Goal: Information Seeking & Learning: Learn about a topic

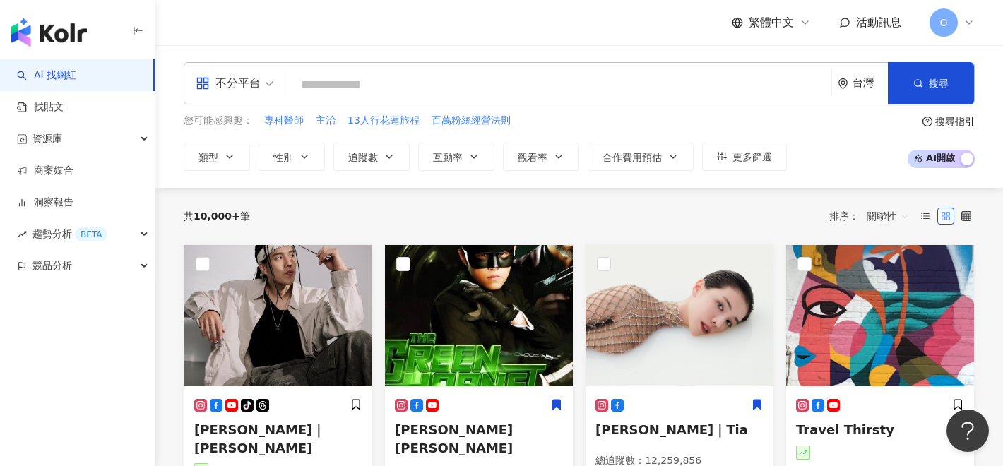
click at [465, 69] on div "不分平台 台灣 搜尋" at bounding box center [579, 83] width 791 height 42
click at [463, 83] on input "search" at bounding box center [559, 84] width 533 height 27
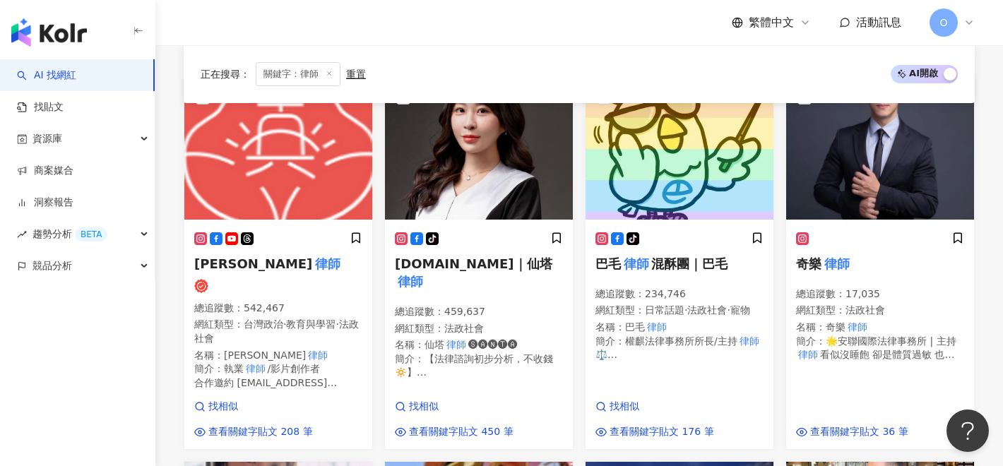
scroll to position [510, 0]
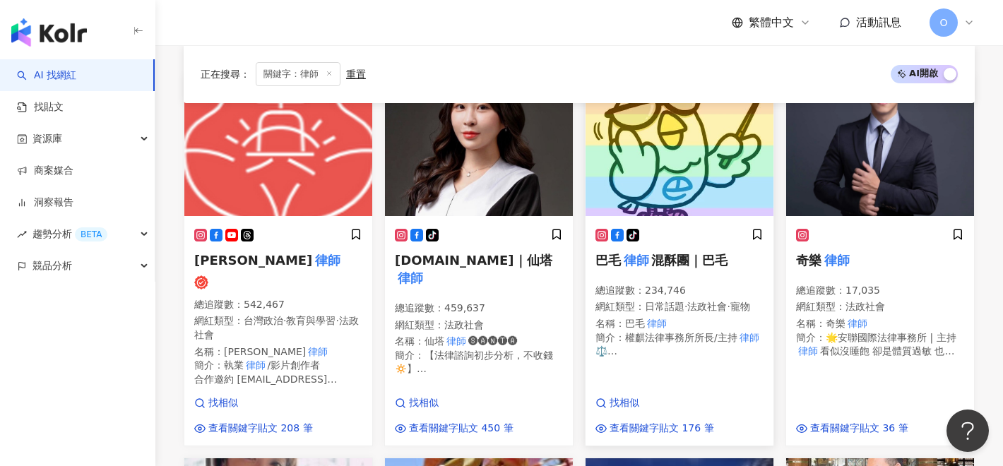
type input "**"
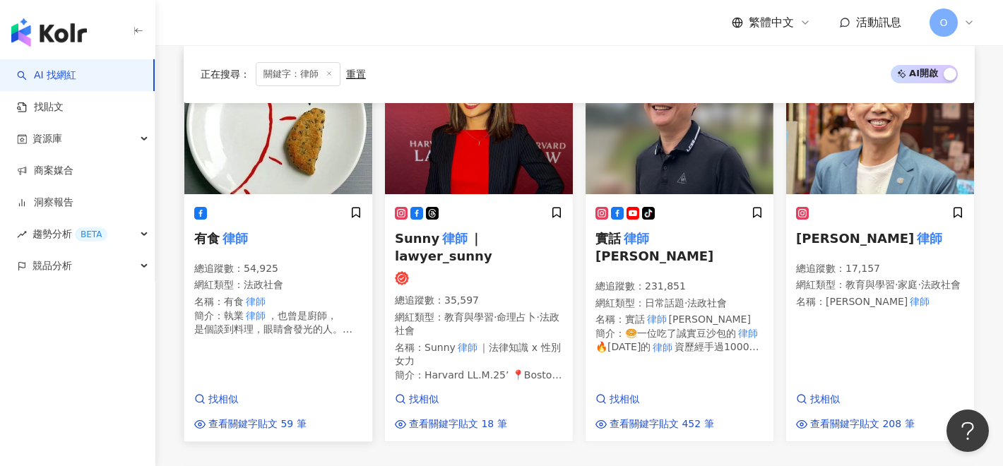
scroll to position [1313, 0]
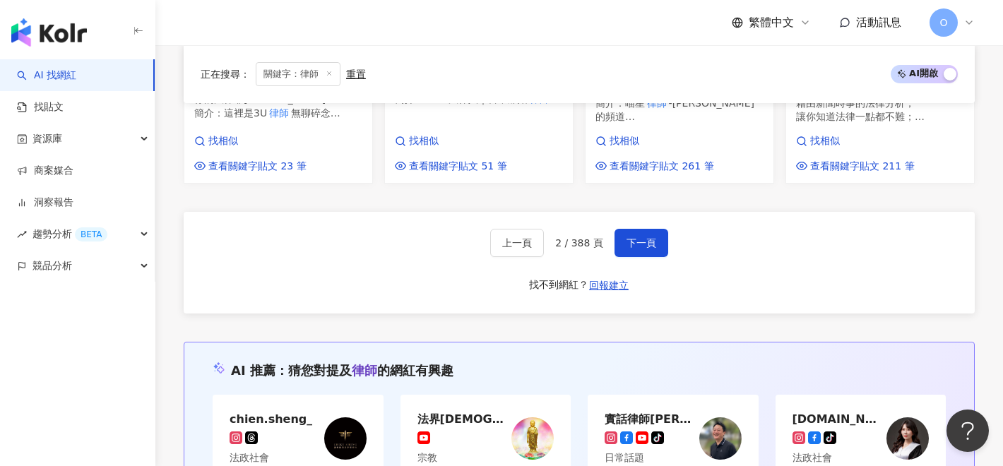
scroll to position [1442, 0]
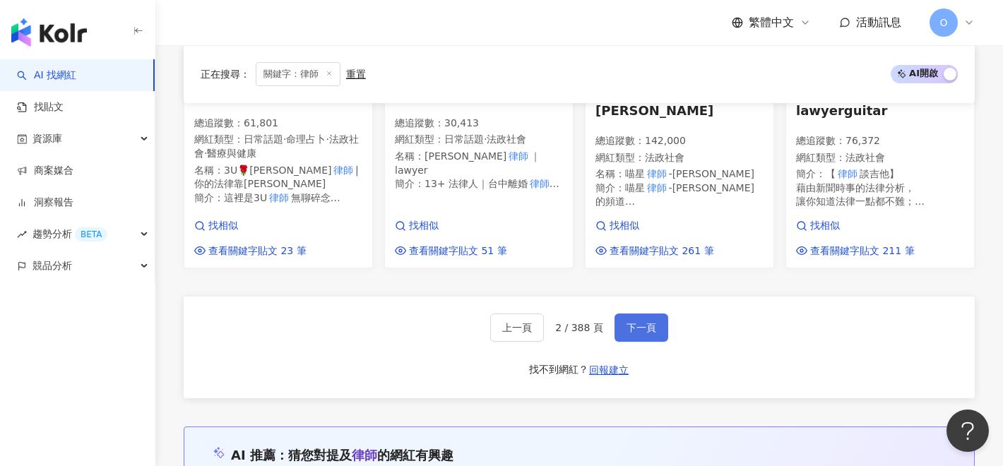
click at [623, 314] on button "下一頁" at bounding box center [642, 328] width 54 height 28
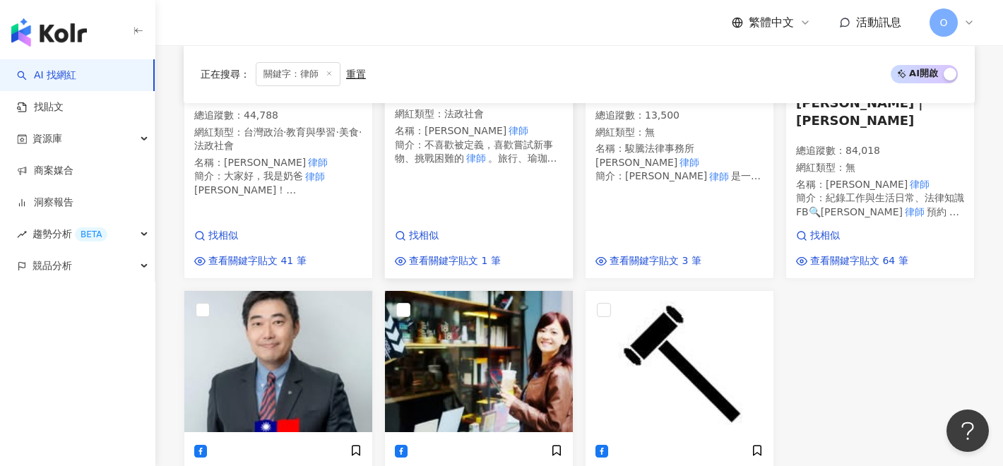
scroll to position [1632, 0]
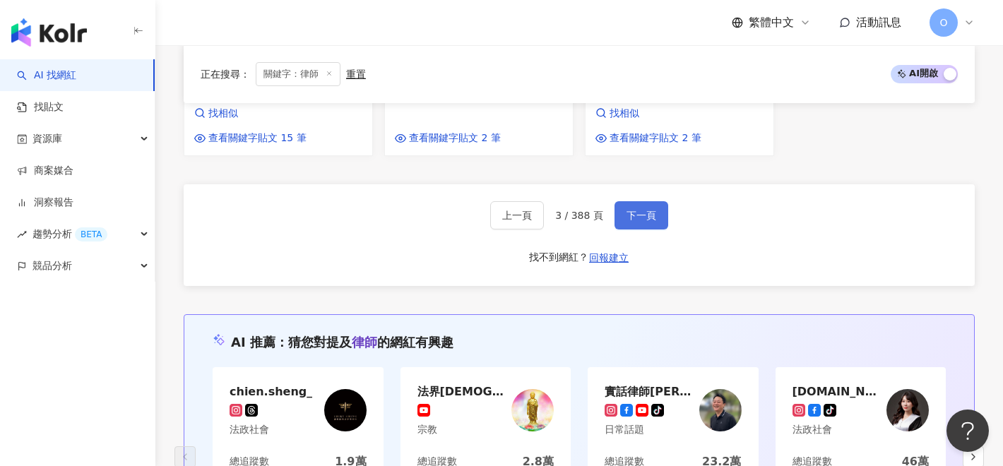
click at [626, 201] on button "下一頁" at bounding box center [642, 215] width 54 height 28
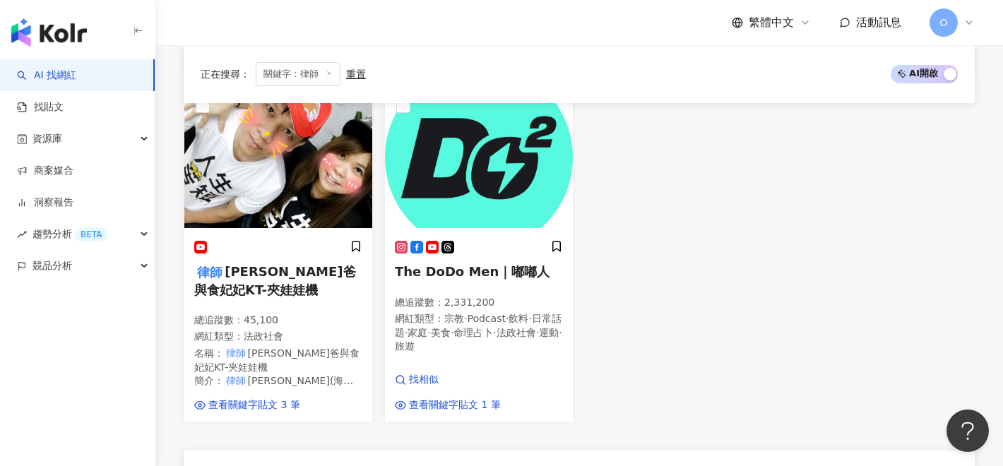
scroll to position [1386, 0]
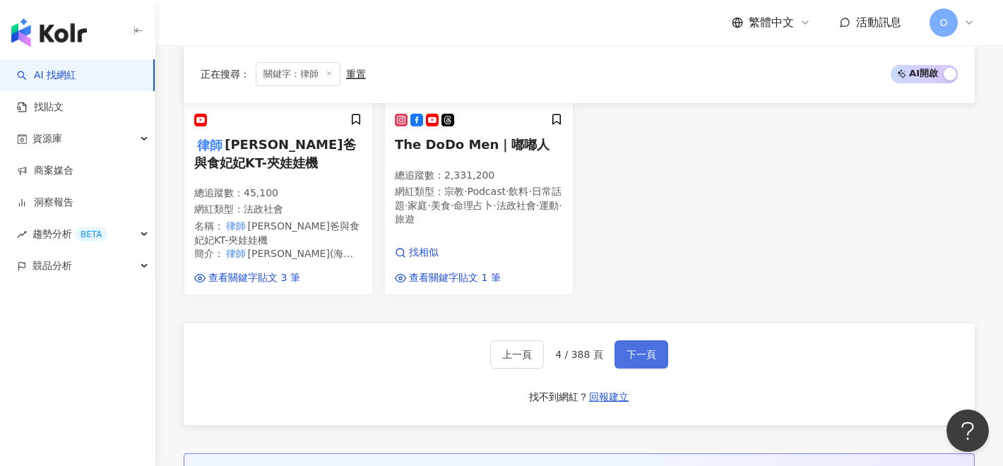
click at [654, 340] on button "下一頁" at bounding box center [642, 354] width 54 height 28
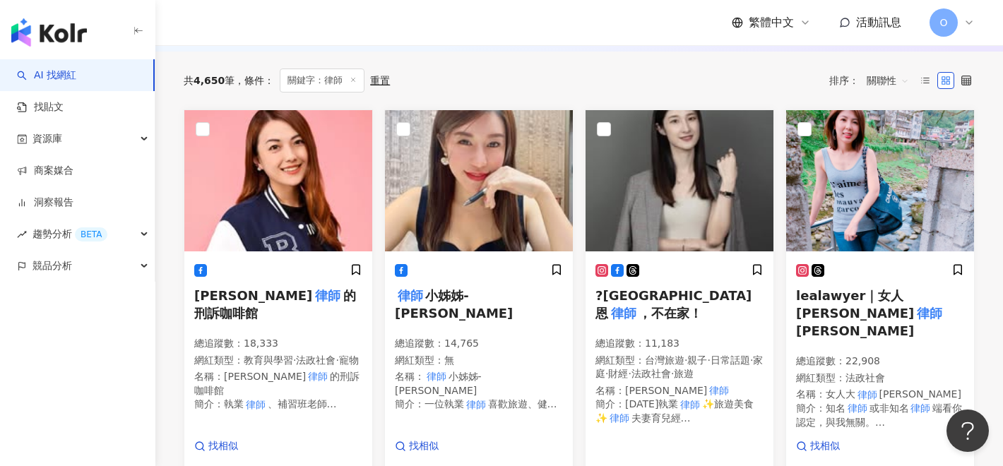
scroll to position [449, 0]
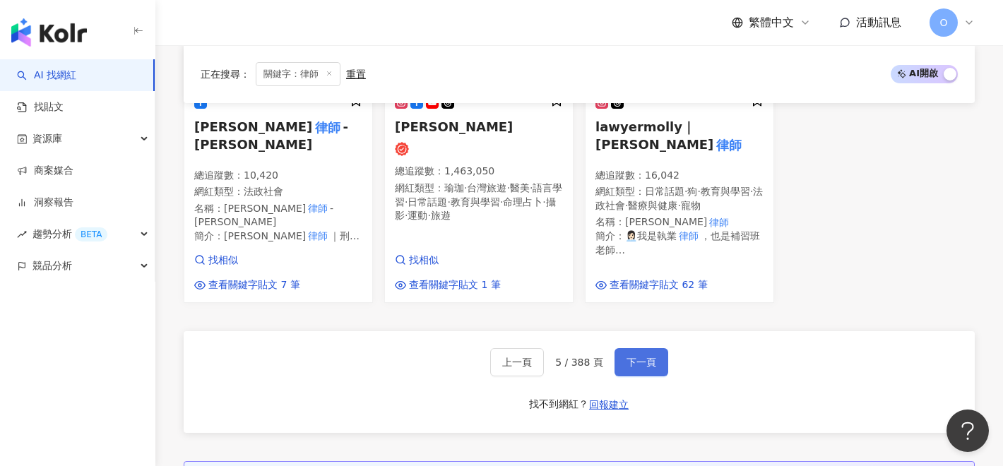
click at [654, 348] on button "下一頁" at bounding box center [642, 362] width 54 height 28
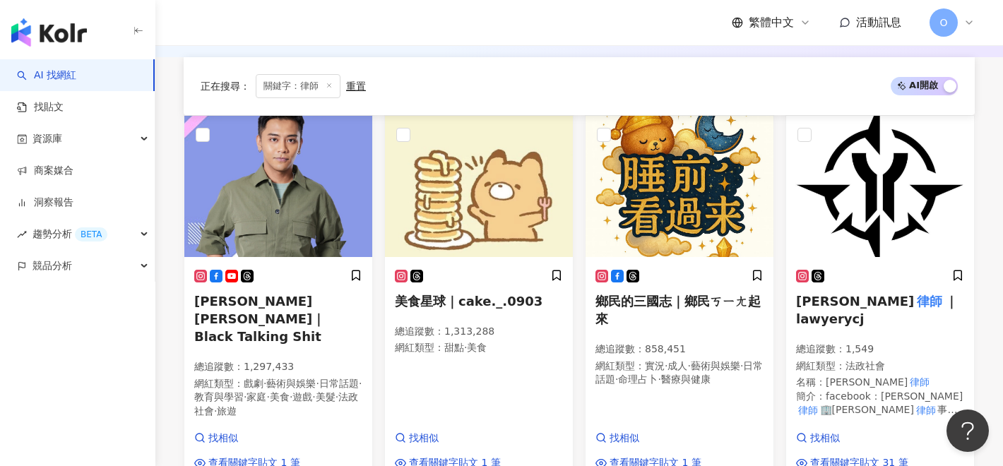
scroll to position [463, 0]
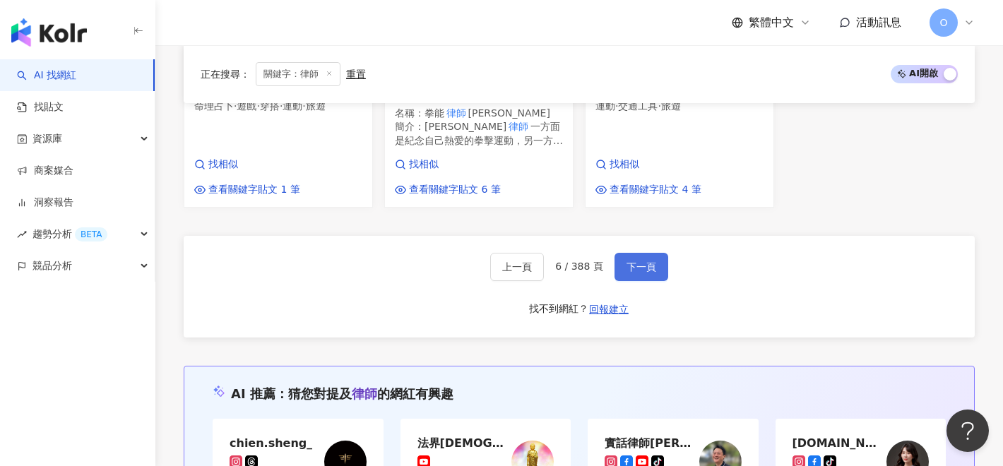
click at [641, 261] on span "下一頁" at bounding box center [642, 266] width 30 height 11
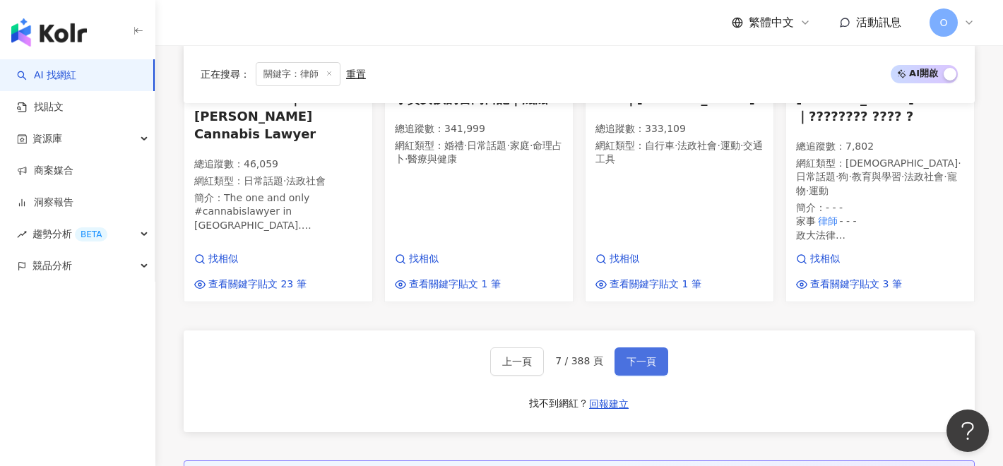
scroll to position [1429, 0]
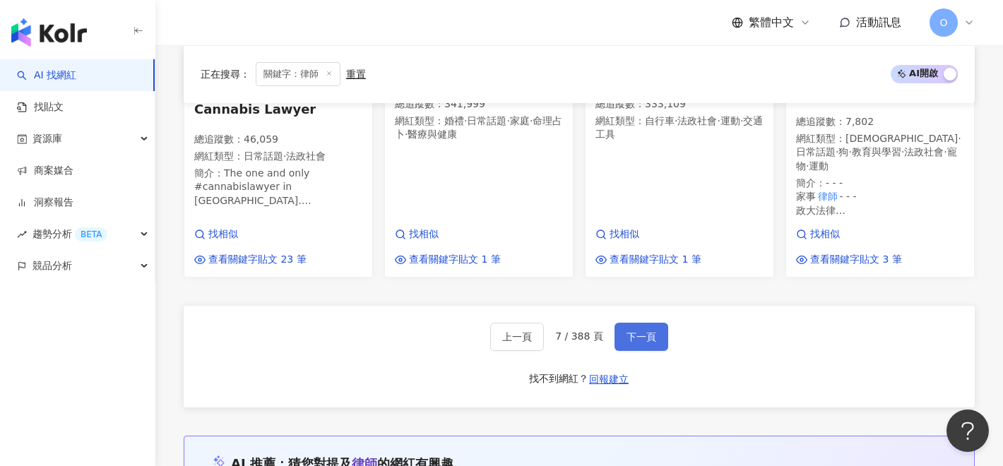
click at [642, 323] on button "下一頁" at bounding box center [642, 337] width 54 height 28
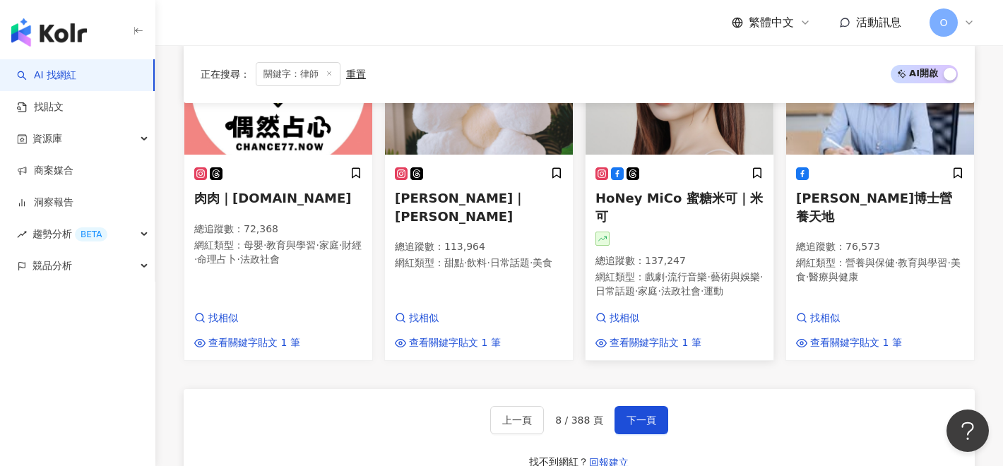
scroll to position [1279, 0]
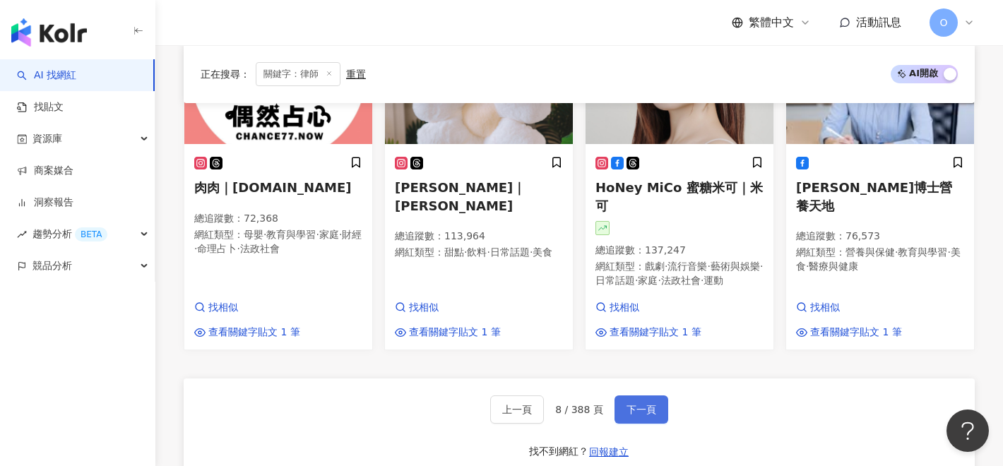
click at [624, 408] on button "下一頁" at bounding box center [642, 410] width 54 height 28
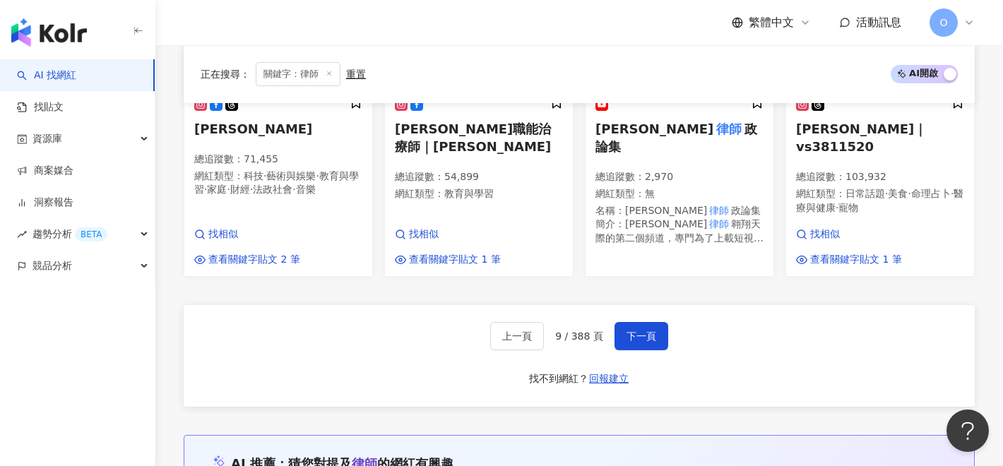
scroll to position [1375, 0]
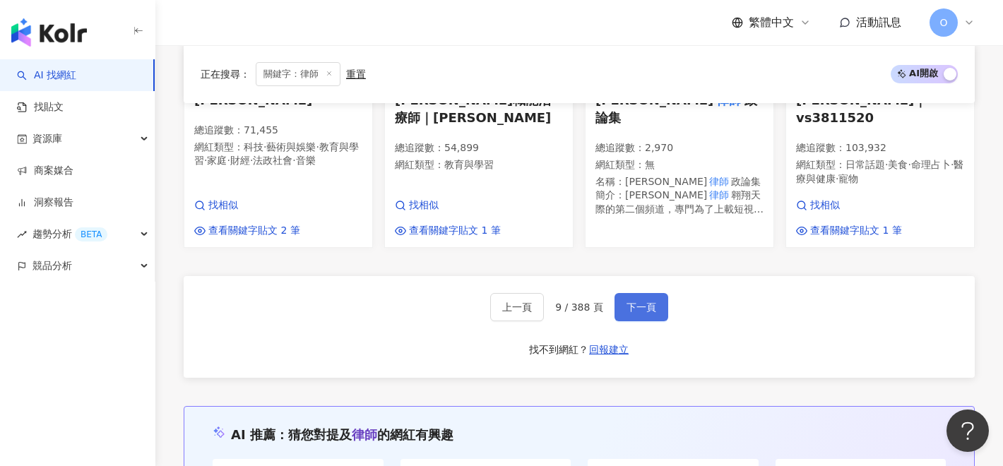
click at [653, 313] on span "下一頁" at bounding box center [642, 307] width 30 height 11
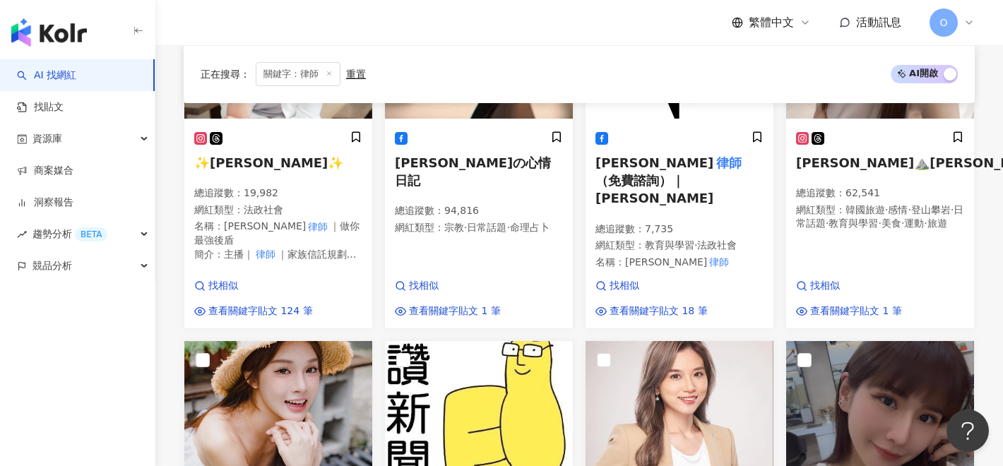
scroll to position [1336, 0]
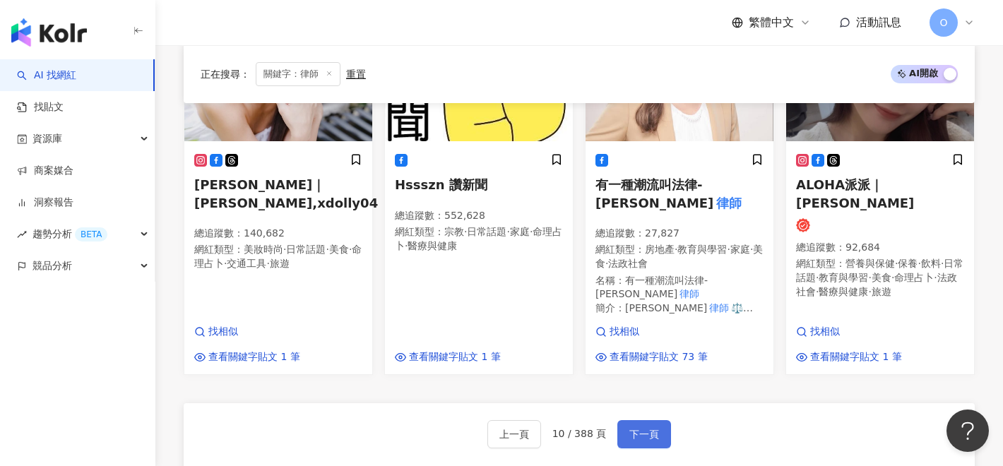
click at [653, 429] on span "下一頁" at bounding box center [644, 434] width 30 height 11
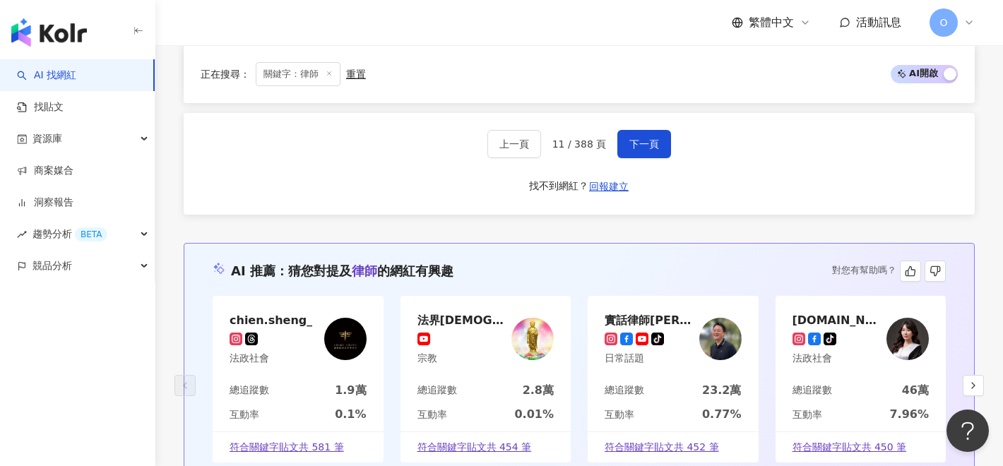
scroll to position [1463, 0]
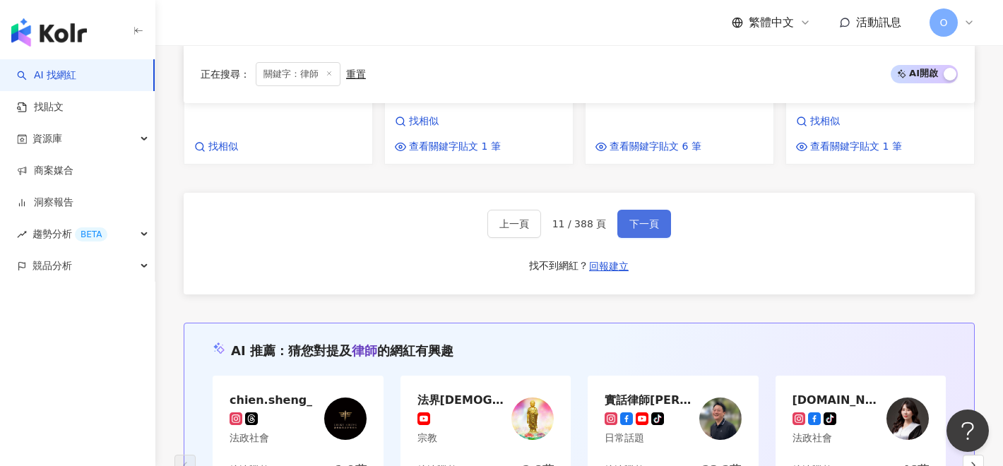
click at [642, 210] on button "下一頁" at bounding box center [644, 224] width 54 height 28
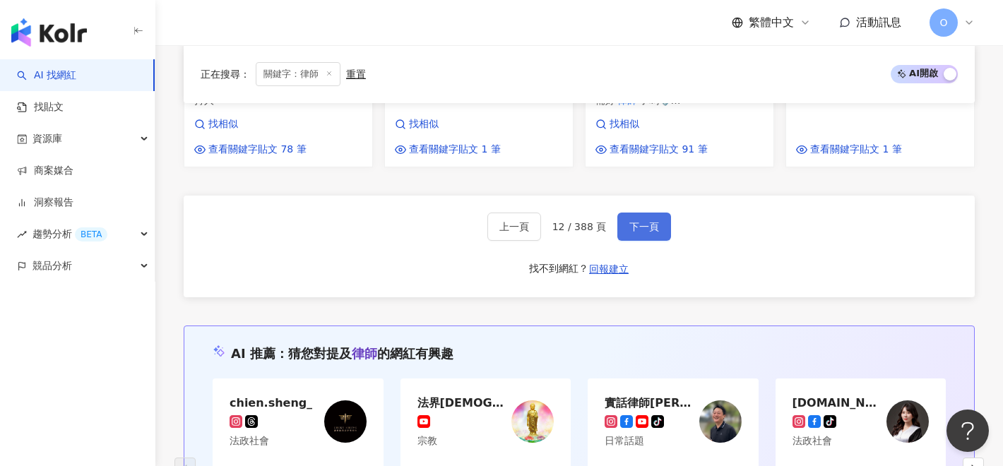
scroll to position [1467, 0]
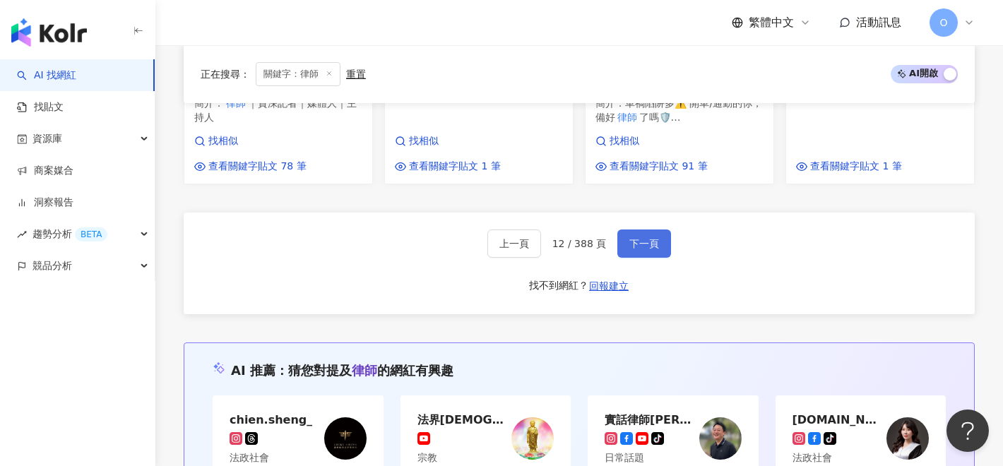
click at [644, 238] on span "下一頁" at bounding box center [644, 243] width 30 height 11
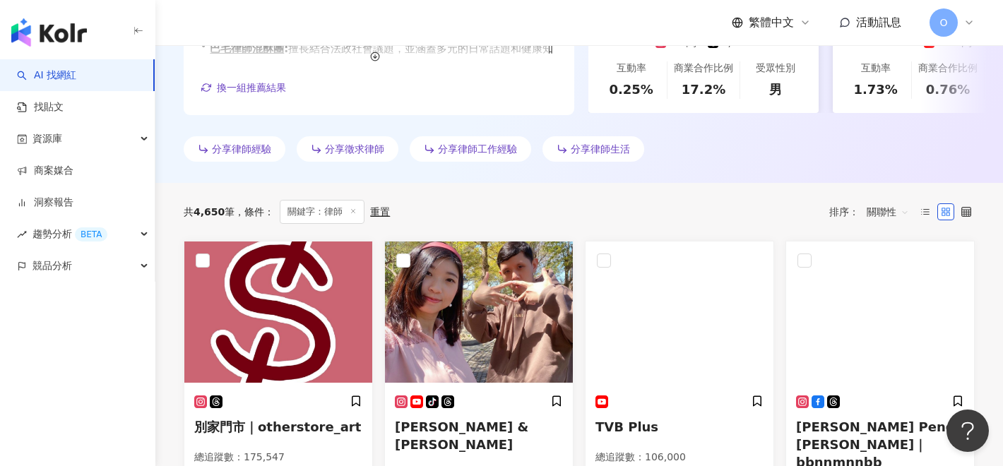
scroll to position [342, 0]
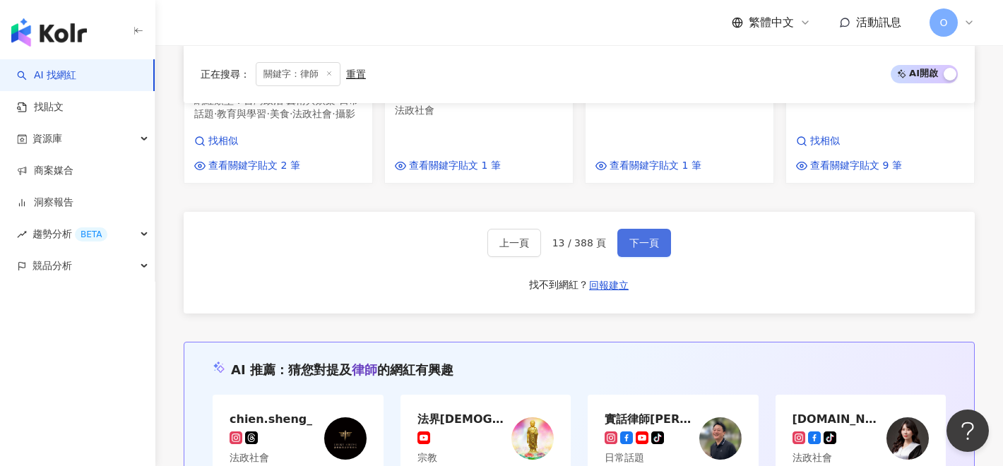
click at [656, 229] on button "下一頁" at bounding box center [644, 243] width 54 height 28
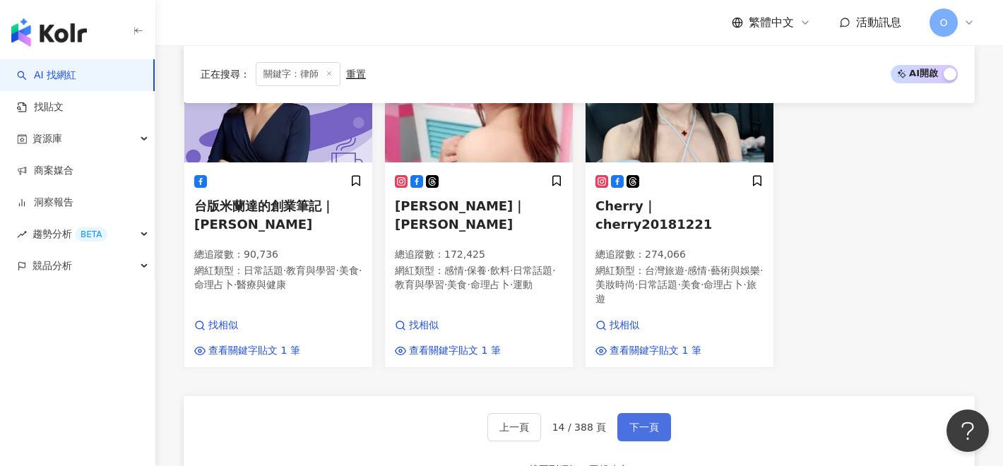
scroll to position [1291, 0]
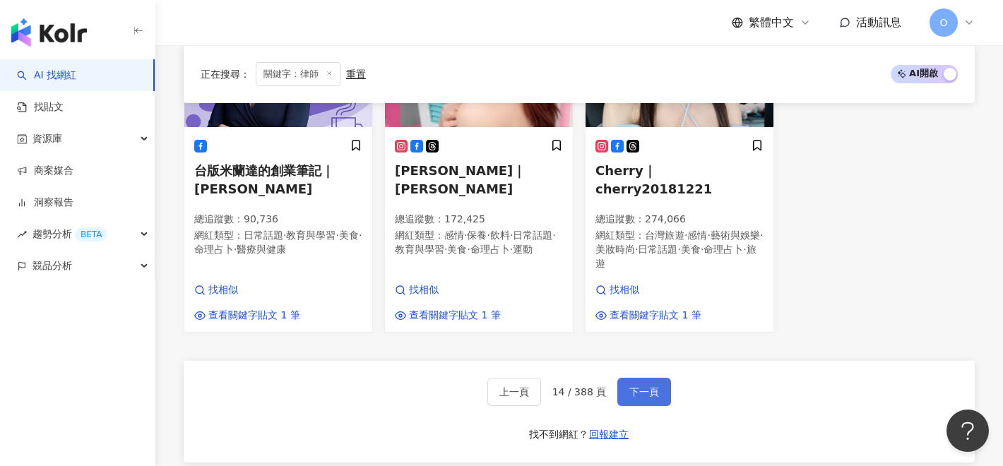
click at [655, 386] on span "下一頁" at bounding box center [644, 391] width 30 height 11
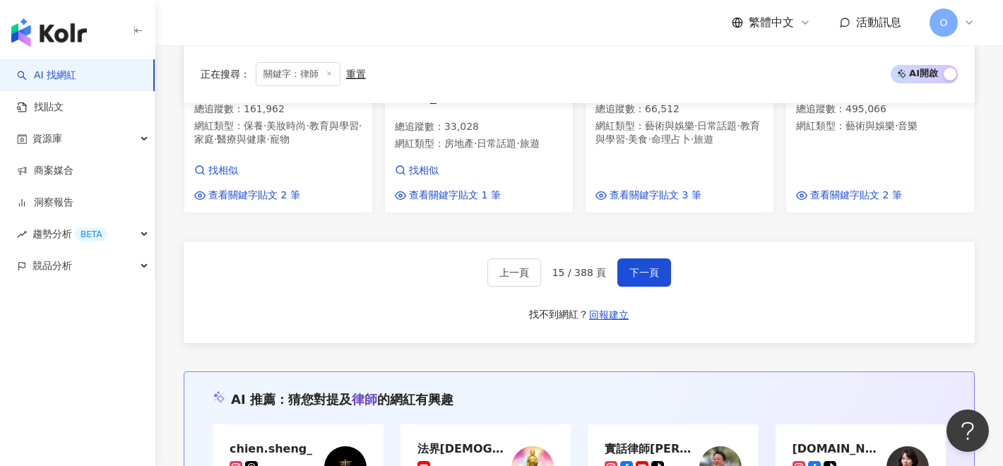
scroll to position [1511, 0]
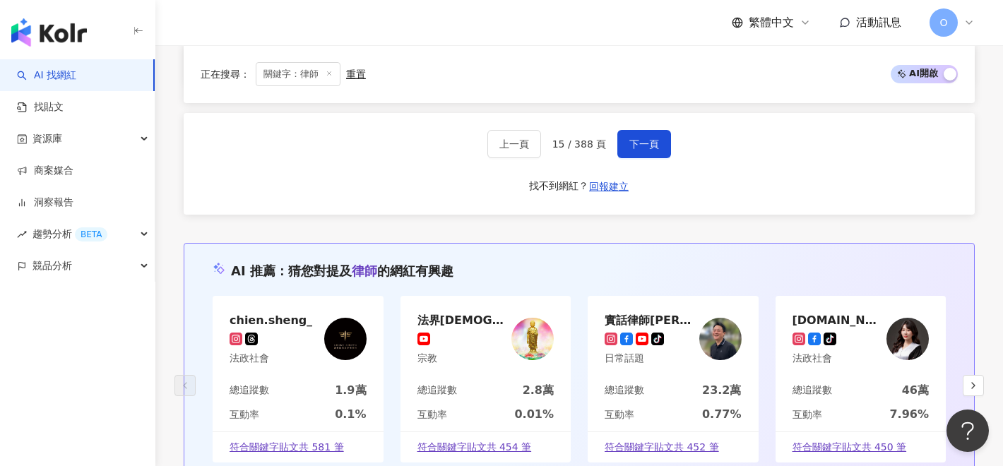
click at [650, 138] on div "上一頁 15 / 388 頁 下一頁 找不到網紅？ 回報建立" at bounding box center [579, 164] width 791 height 102
click at [650, 130] on button "下一頁" at bounding box center [644, 144] width 54 height 28
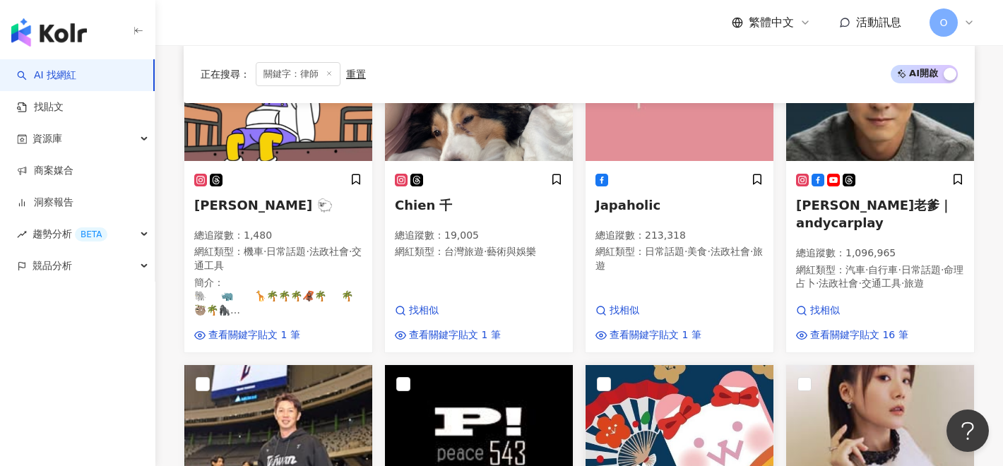
scroll to position [464, 0]
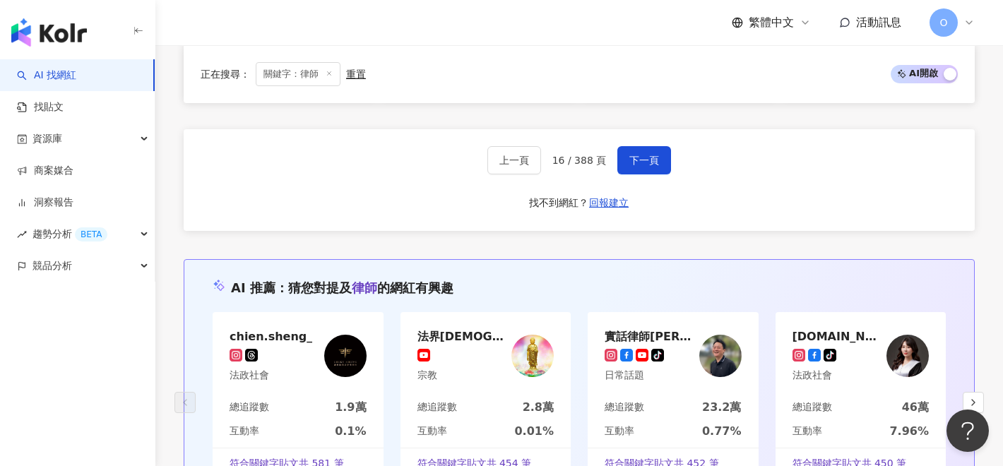
click at [654, 163] on span "下一頁" at bounding box center [644, 160] width 30 height 11
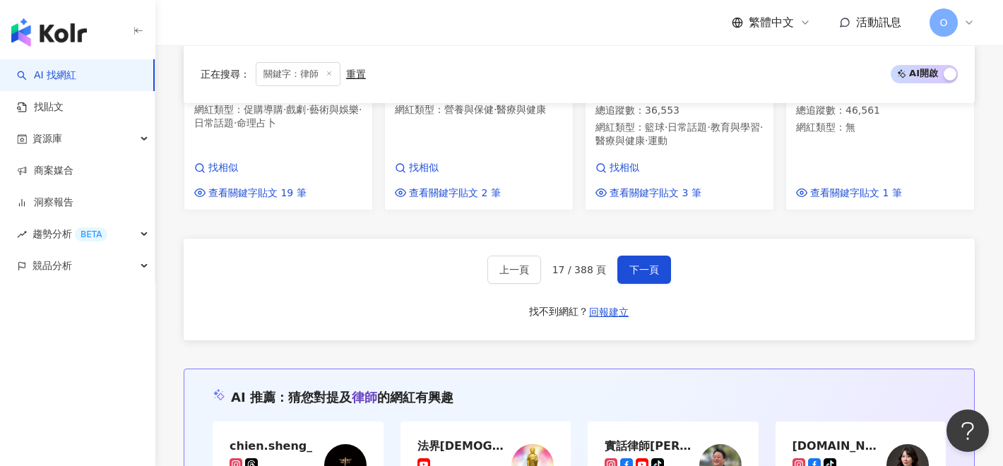
scroll to position [1504, 0]
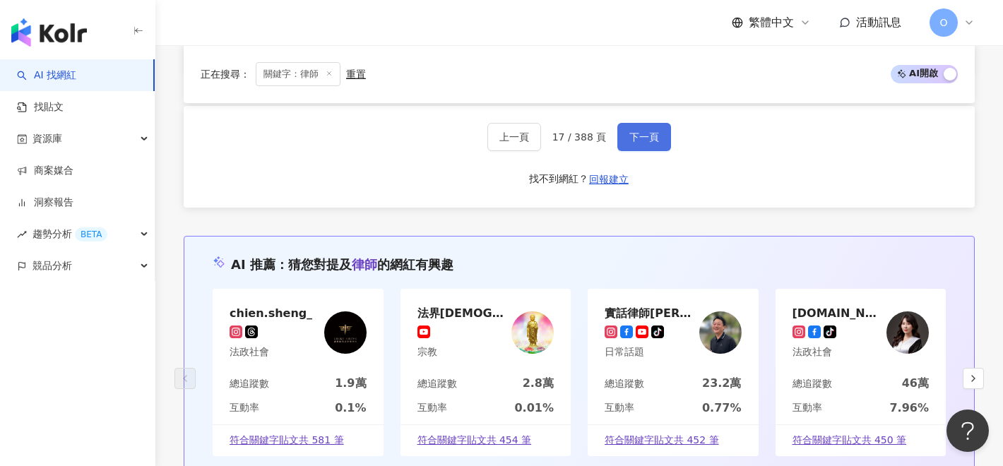
click at [651, 123] on button "下一頁" at bounding box center [644, 137] width 54 height 28
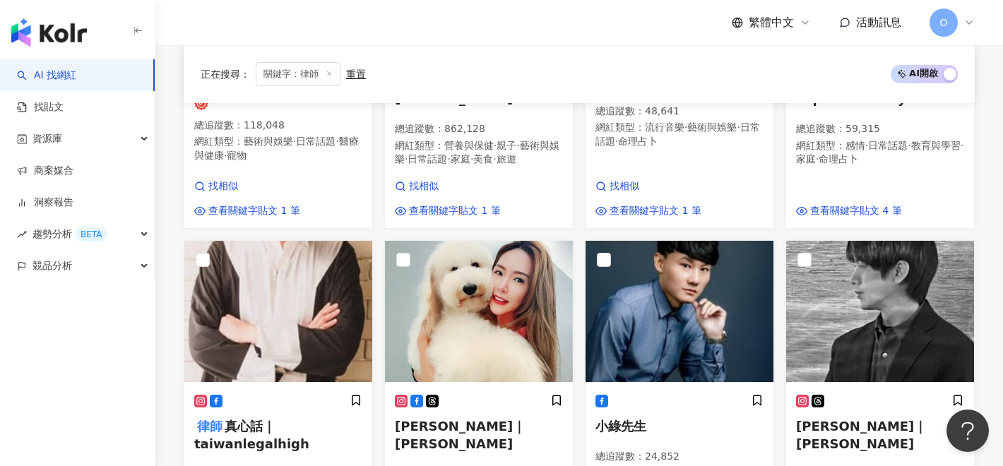
scroll to position [655, 0]
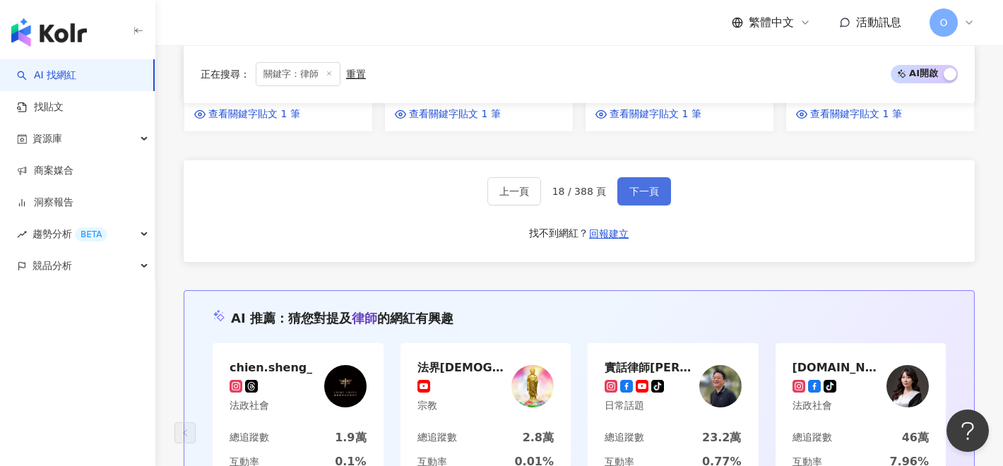
click at [649, 177] on button "下一頁" at bounding box center [644, 191] width 54 height 28
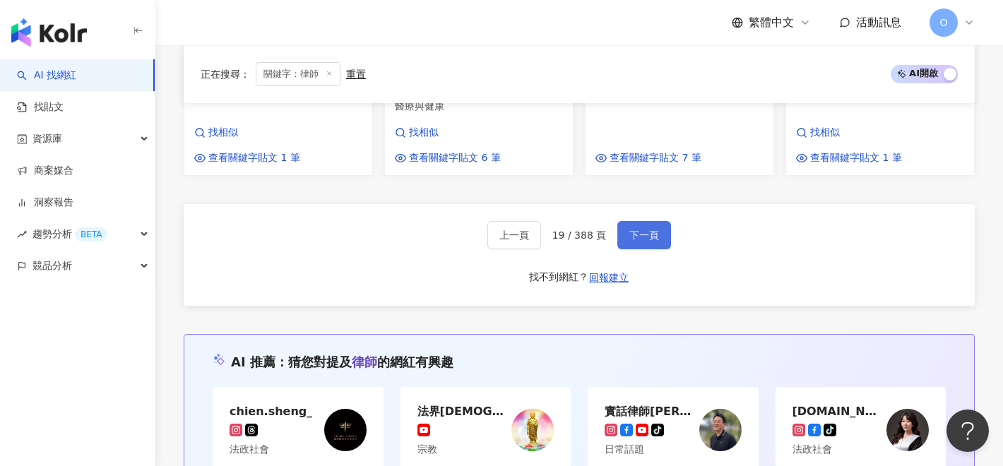
scroll to position [1507, 0]
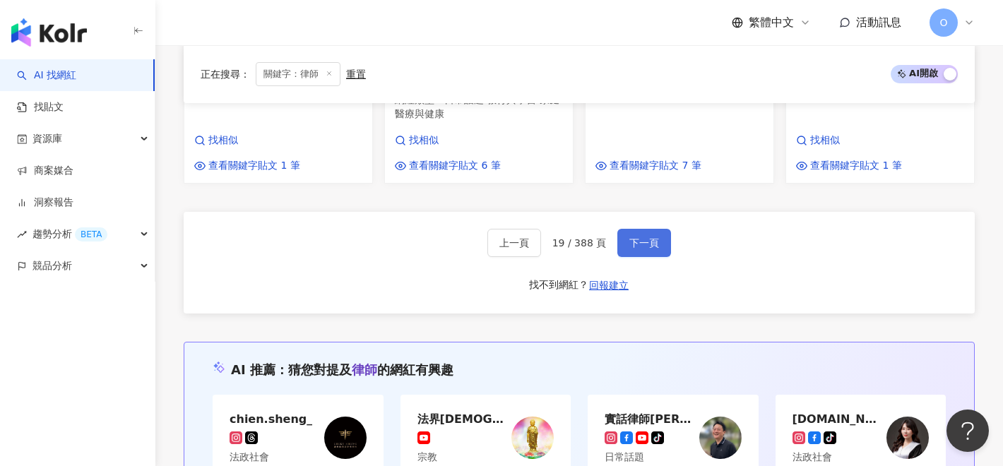
click at [650, 237] on span "下一頁" at bounding box center [644, 242] width 30 height 11
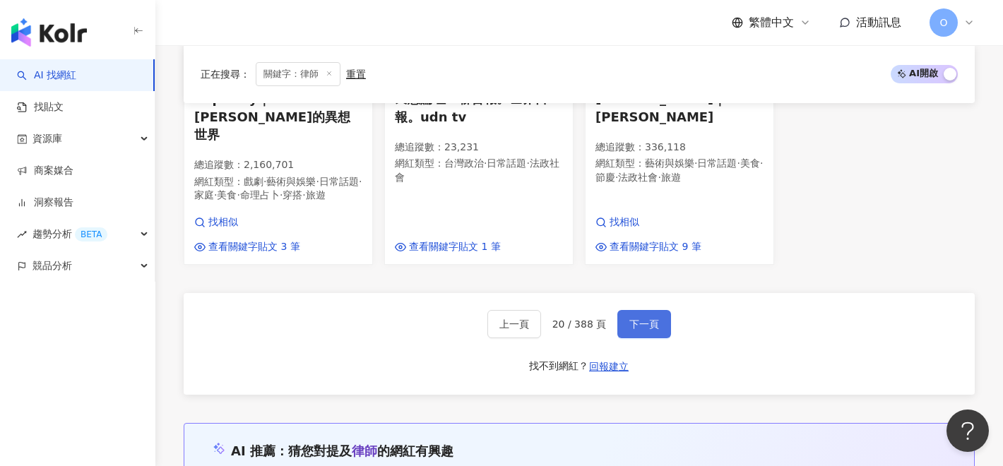
scroll to position [1368, 0]
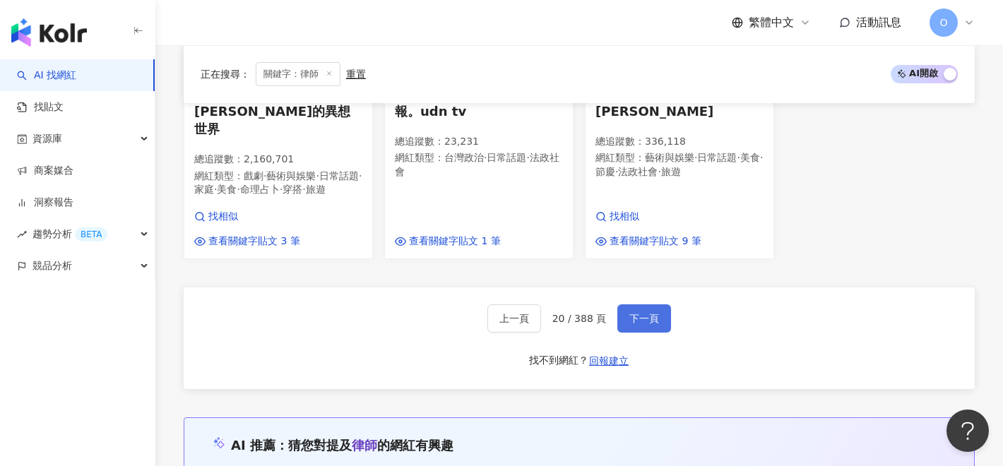
click at [644, 304] on button "下一頁" at bounding box center [644, 318] width 54 height 28
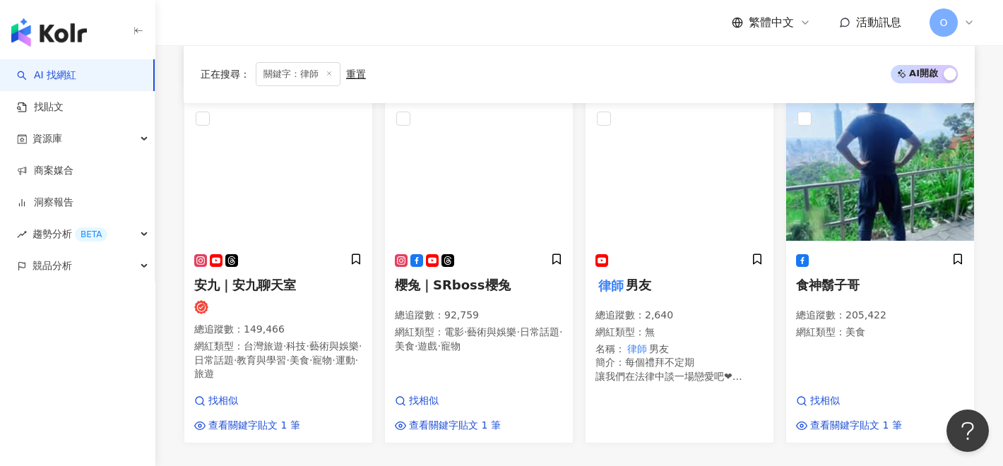
scroll to position [1443, 0]
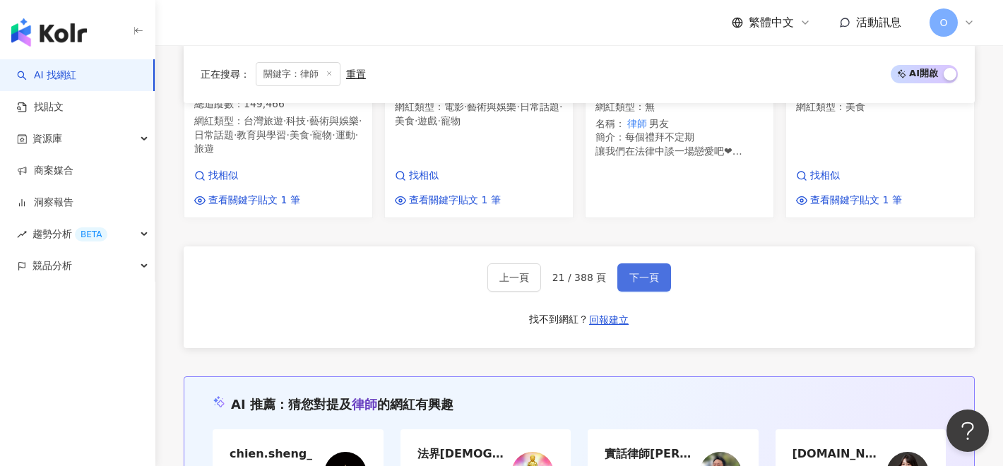
click at [644, 282] on button "下一頁" at bounding box center [644, 277] width 54 height 28
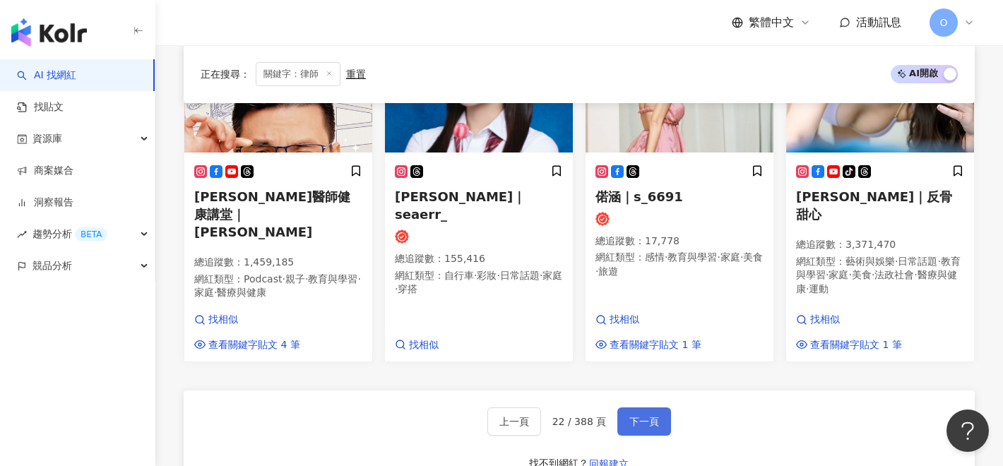
scroll to position [1373, 0]
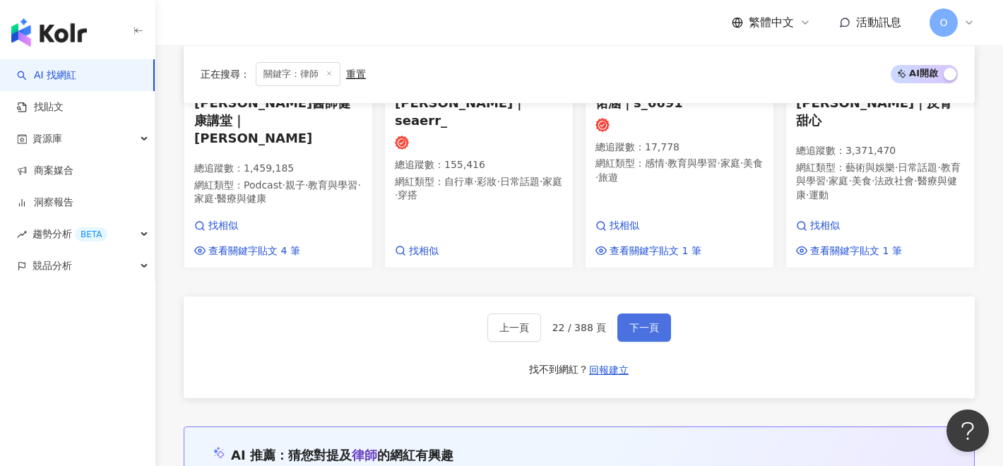
click at [644, 314] on button "下一頁" at bounding box center [644, 328] width 54 height 28
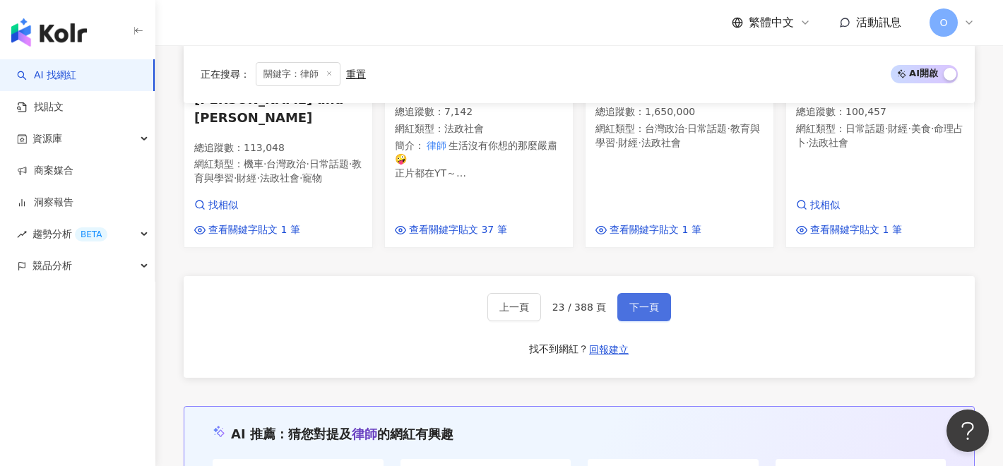
scroll to position [1449, 0]
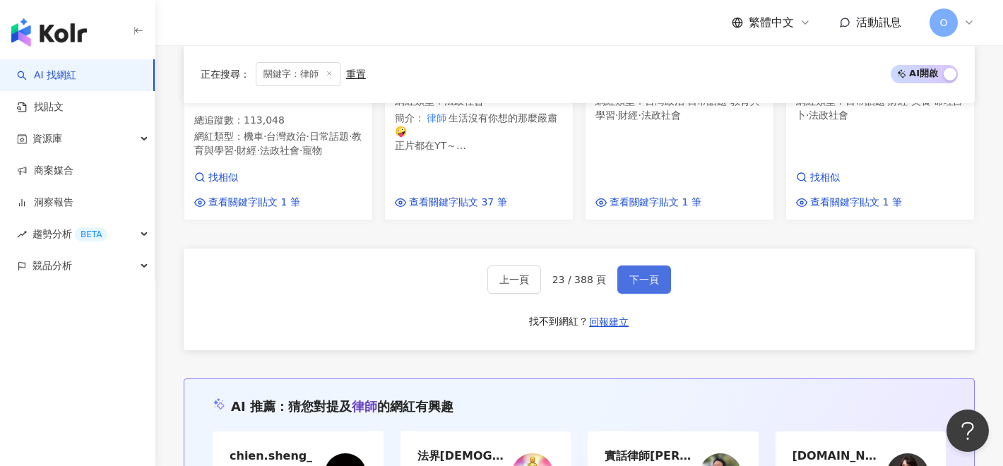
click at [643, 274] on span "下一頁" at bounding box center [644, 279] width 30 height 11
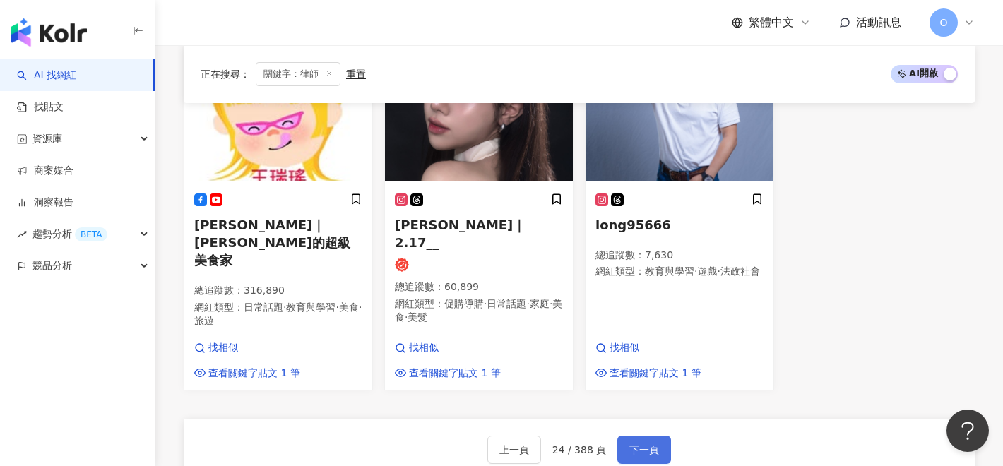
scroll to position [1301, 0]
click at [646, 444] on span "下一頁" at bounding box center [644, 449] width 30 height 11
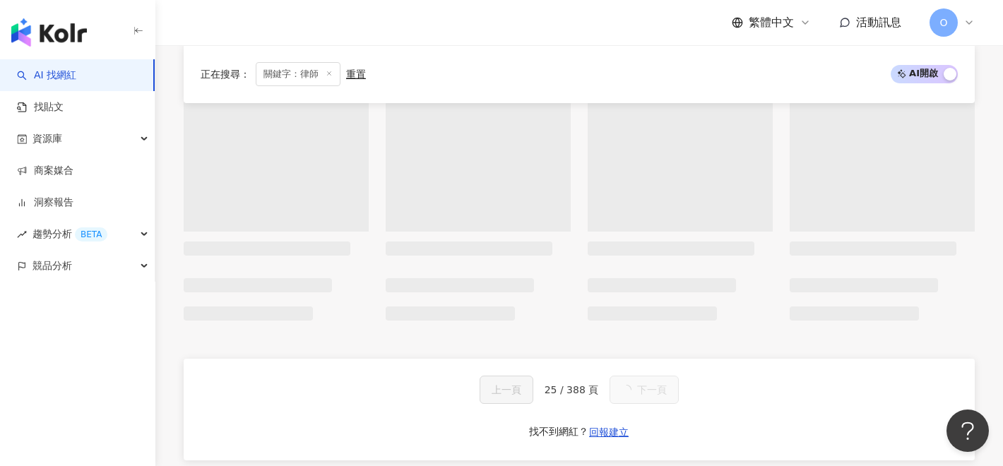
scroll to position [1297, 0]
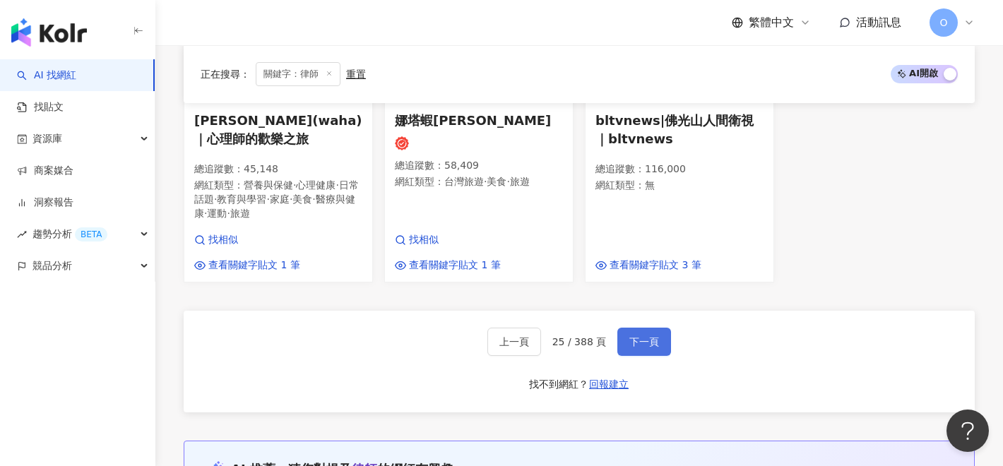
click at [646, 328] on button "下一頁" at bounding box center [644, 342] width 54 height 28
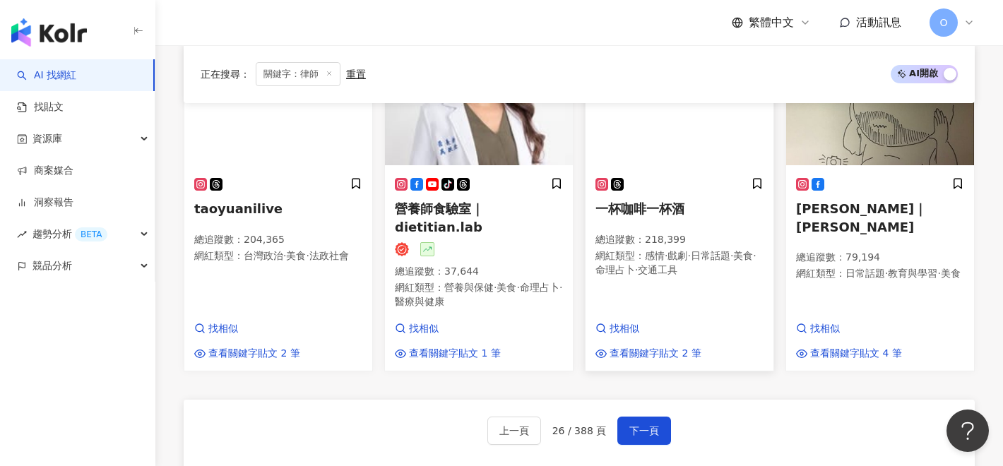
scroll to position [1276, 0]
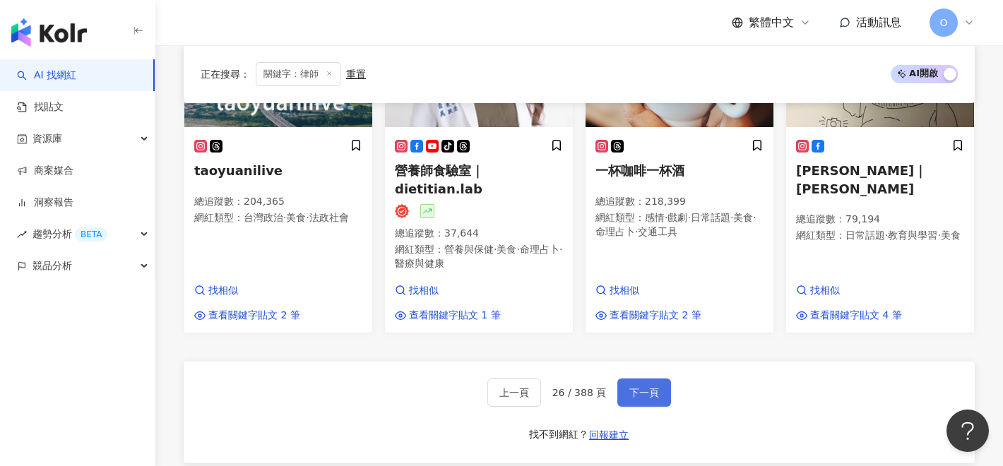
click at [645, 379] on button "下一頁" at bounding box center [644, 393] width 54 height 28
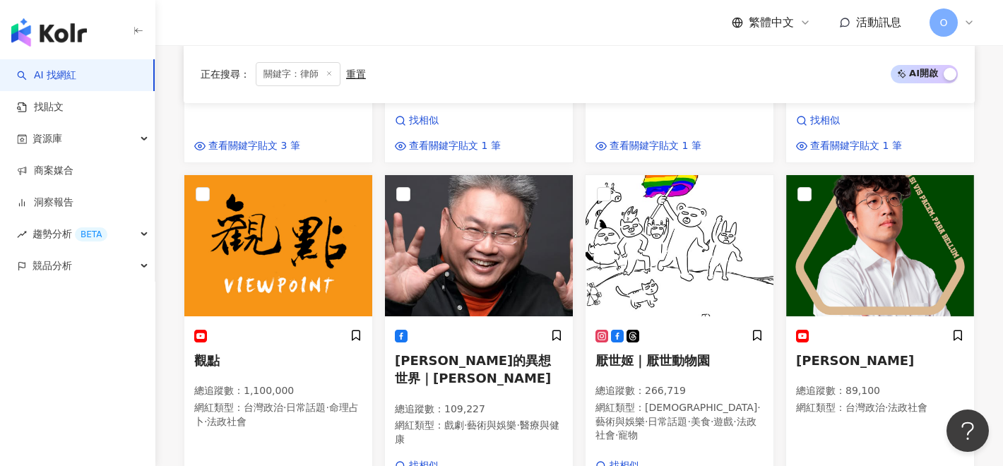
scroll to position [1294, 0]
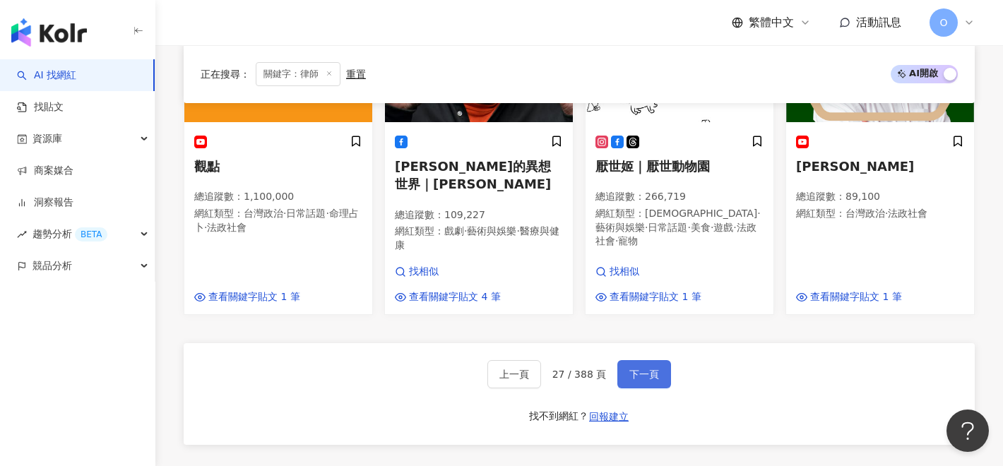
click at [645, 360] on button "下一頁" at bounding box center [644, 374] width 54 height 28
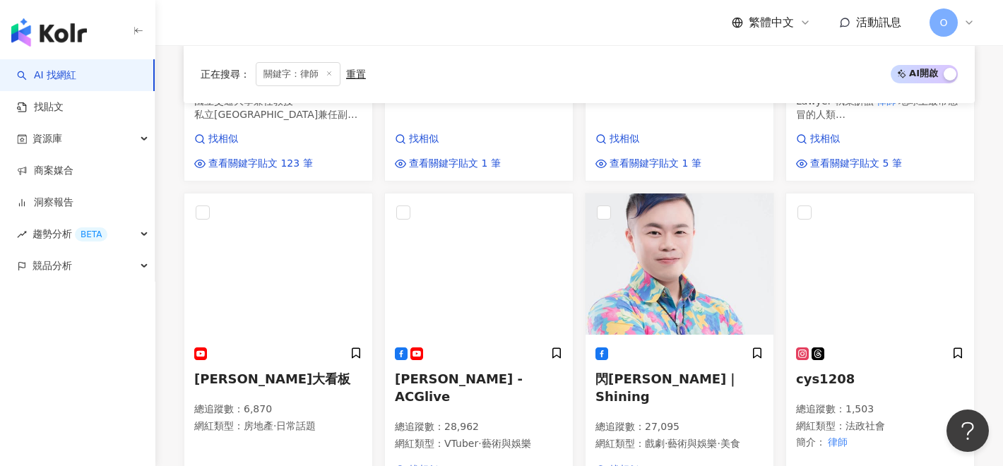
scroll to position [1464, 0]
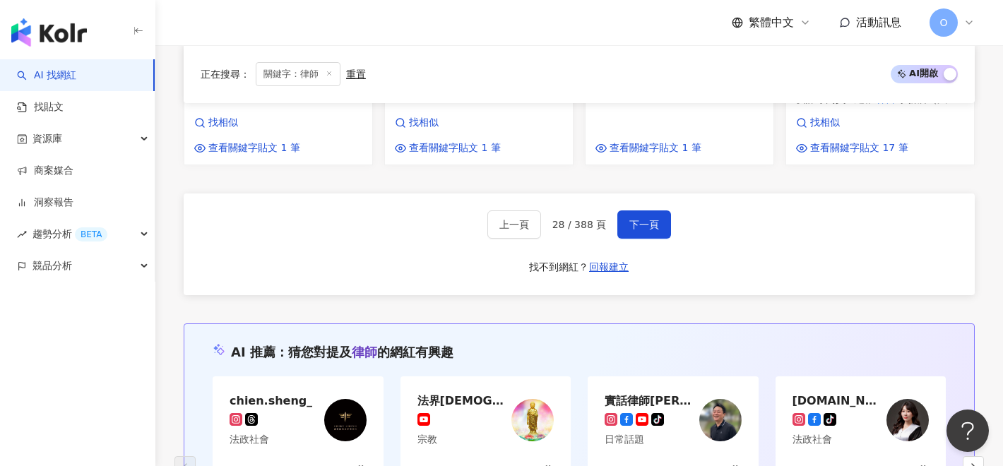
click at [647, 238] on div "上一頁 28 / 388 頁 下一頁 找不到網紅？ 回報建立" at bounding box center [579, 245] width 791 height 102
click at [647, 237] on div "上一頁 28 / 388 頁 下一頁 找不到網紅？ 回報建立" at bounding box center [579, 245] width 791 height 102
click at [647, 230] on button "下一頁" at bounding box center [644, 225] width 54 height 28
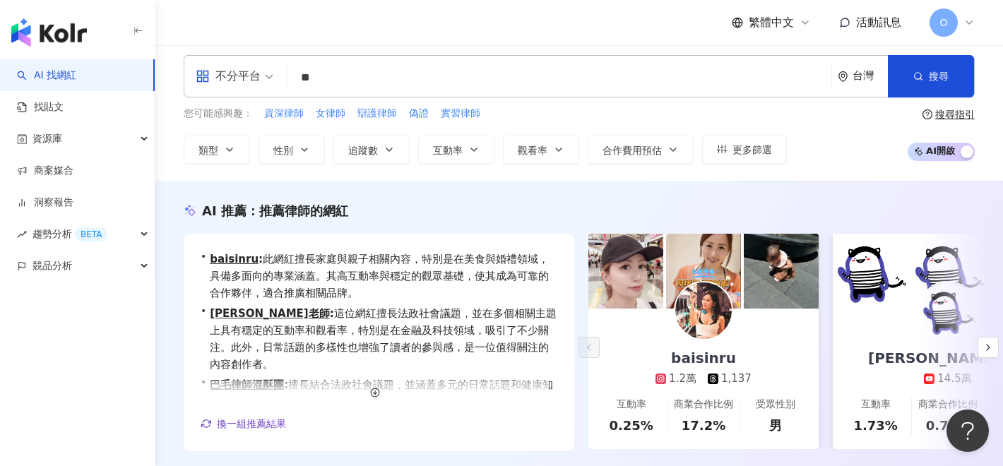
scroll to position [0, 0]
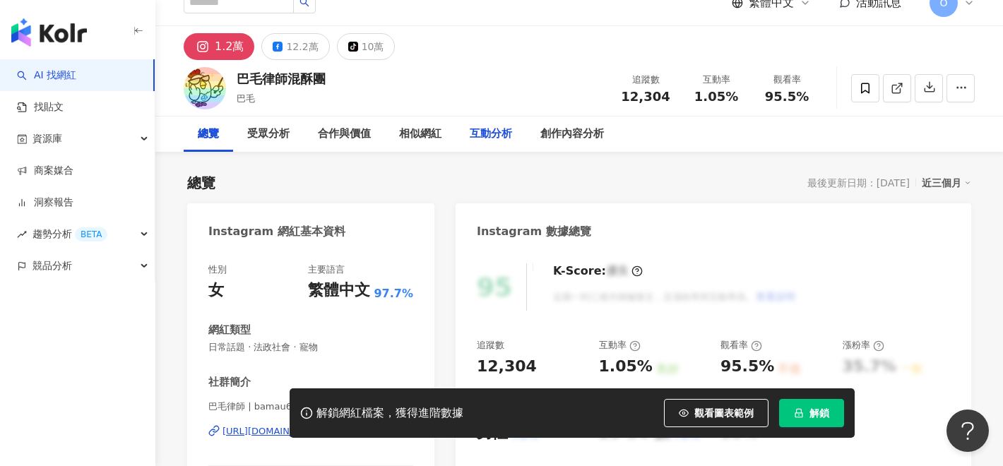
scroll to position [23, 0]
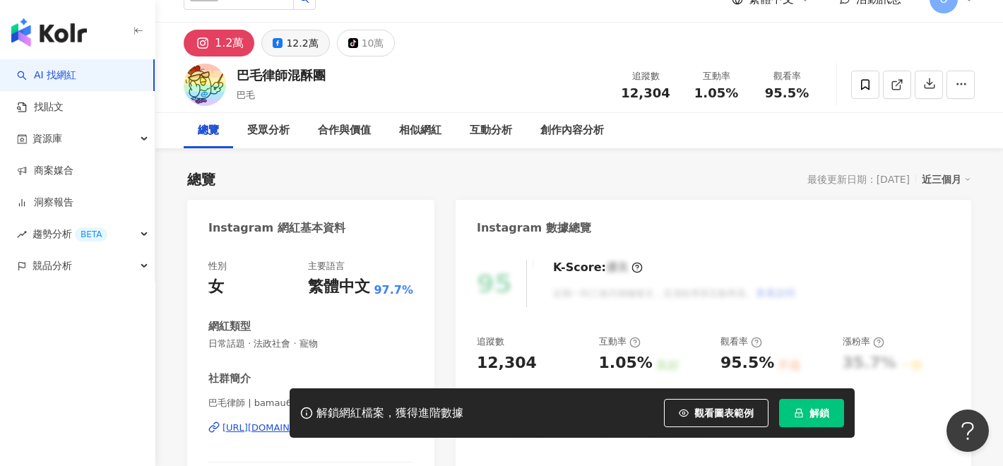
click at [315, 37] on button "12.2萬" at bounding box center [295, 43] width 68 height 27
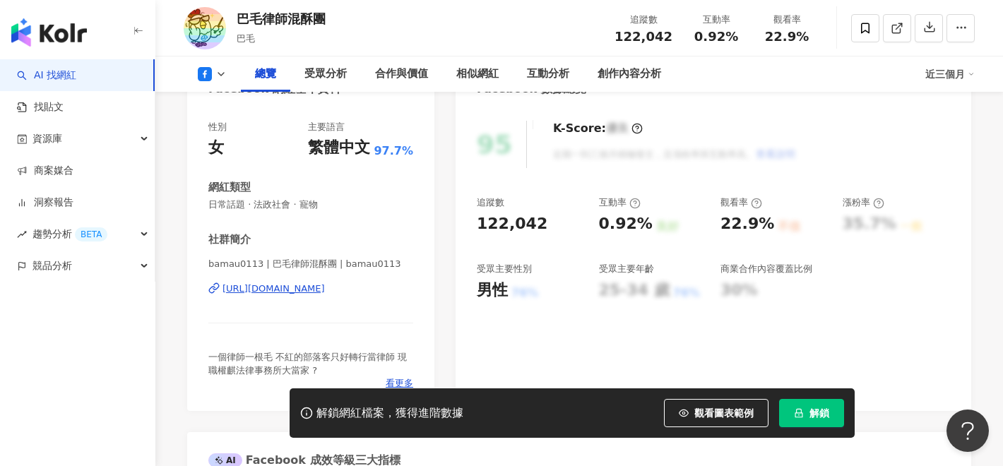
scroll to position [3, 0]
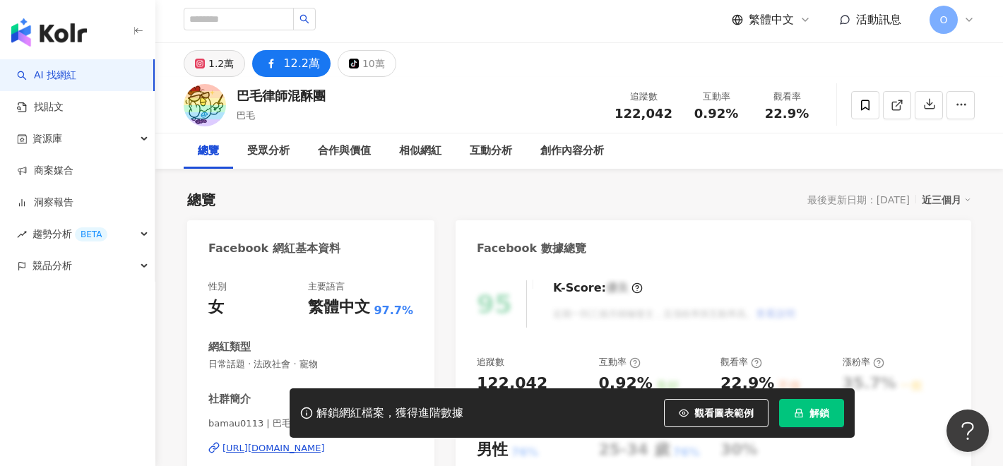
click at [221, 69] on div "1.2萬" at bounding box center [220, 64] width 25 height 20
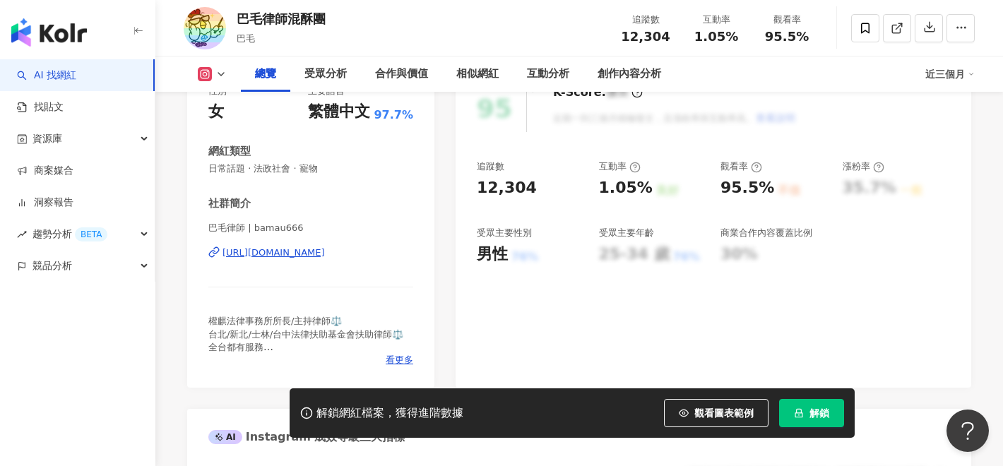
click at [252, 222] on div "巴毛律師 | bamau666 https://www.instagram.com/bamau666/" at bounding box center [310, 263] width 205 height 83
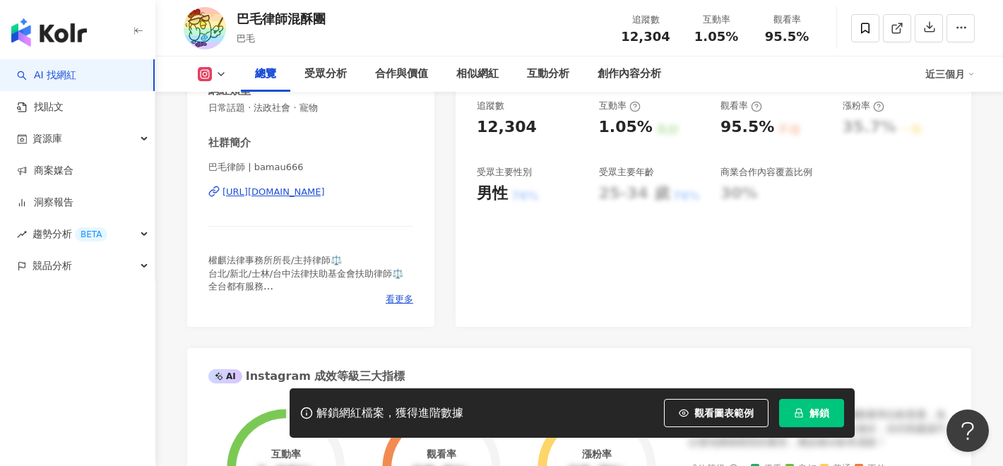
click at [252, 191] on div "https://www.instagram.com/bamau666/" at bounding box center [274, 192] width 102 height 13
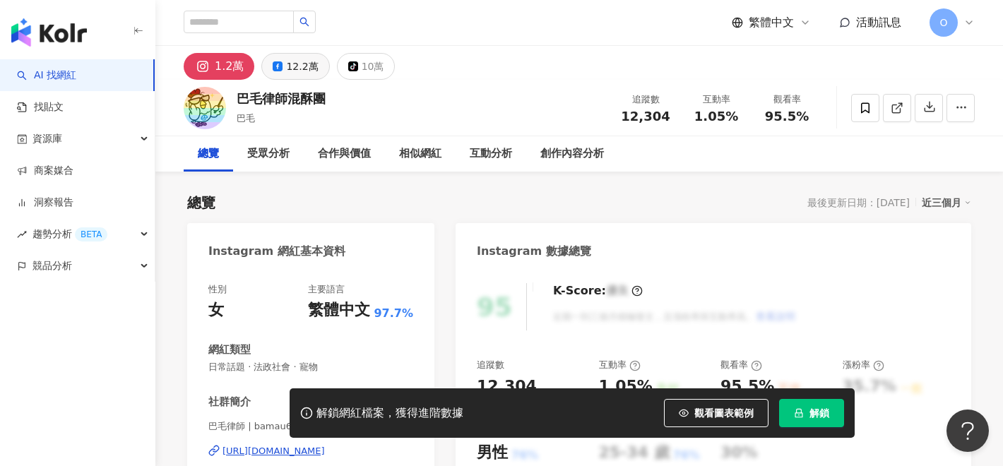
click at [291, 76] on button "12.2萬" at bounding box center [295, 66] width 68 height 27
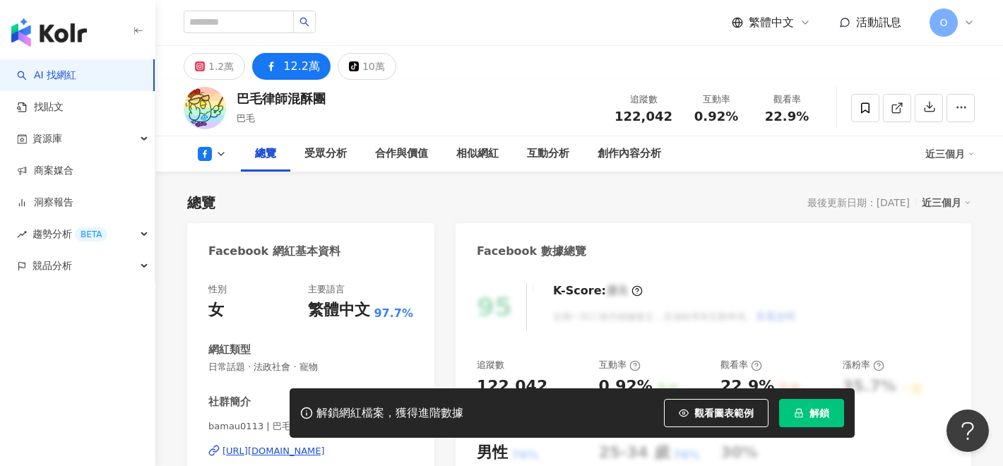
scroll to position [177, 0]
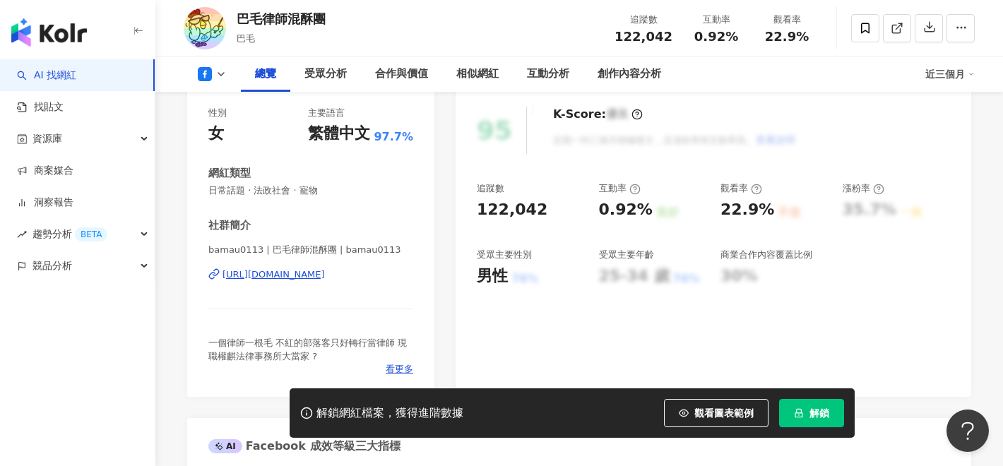
click at [309, 268] on div "https://www.facebook.com/215044408585025" at bounding box center [274, 274] width 102 height 13
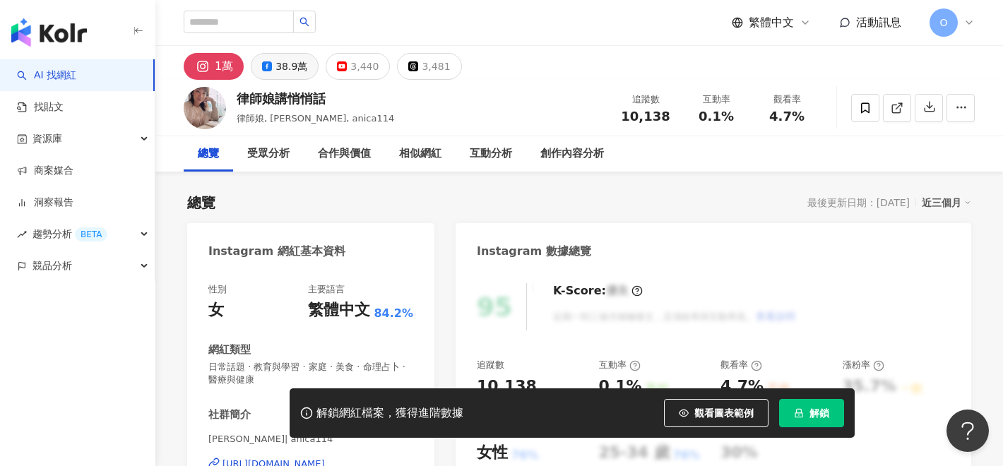
click at [308, 72] on button "38.9萬" at bounding box center [285, 66] width 68 height 27
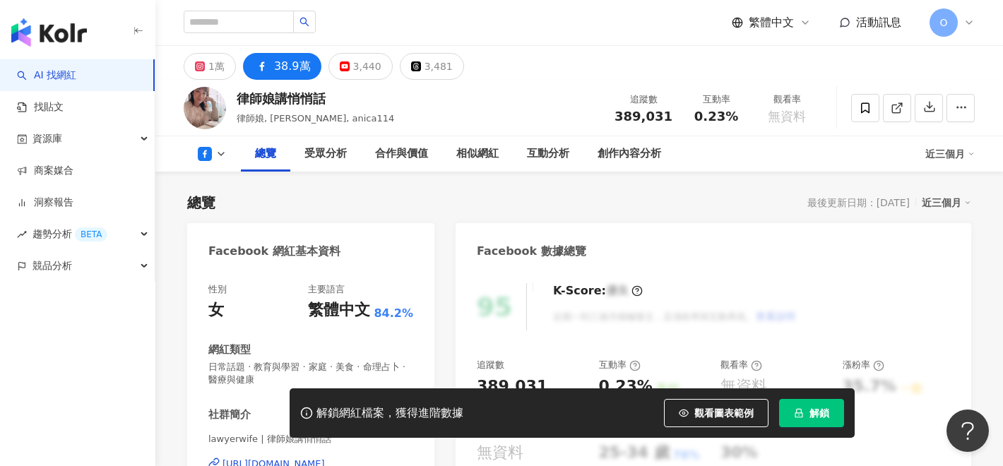
scroll to position [243, 0]
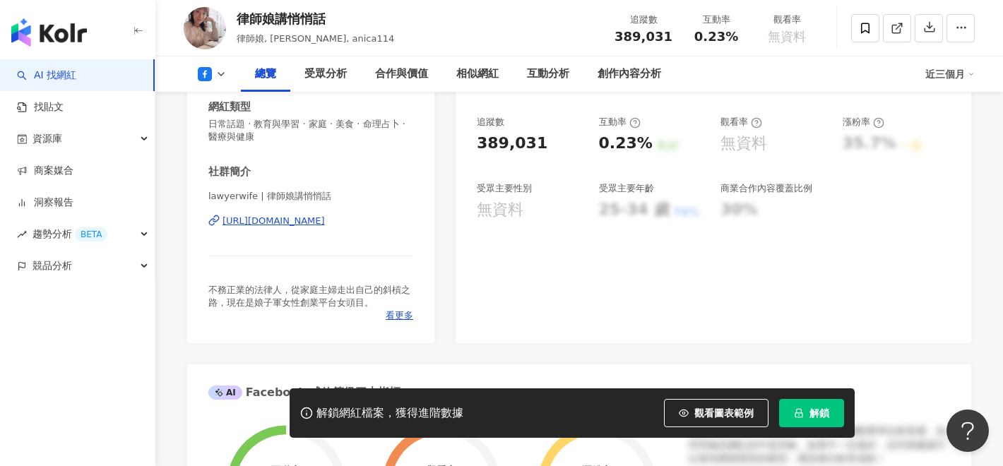
click at [305, 221] on div "https://www.facebook.com/286930628179008" at bounding box center [274, 221] width 102 height 13
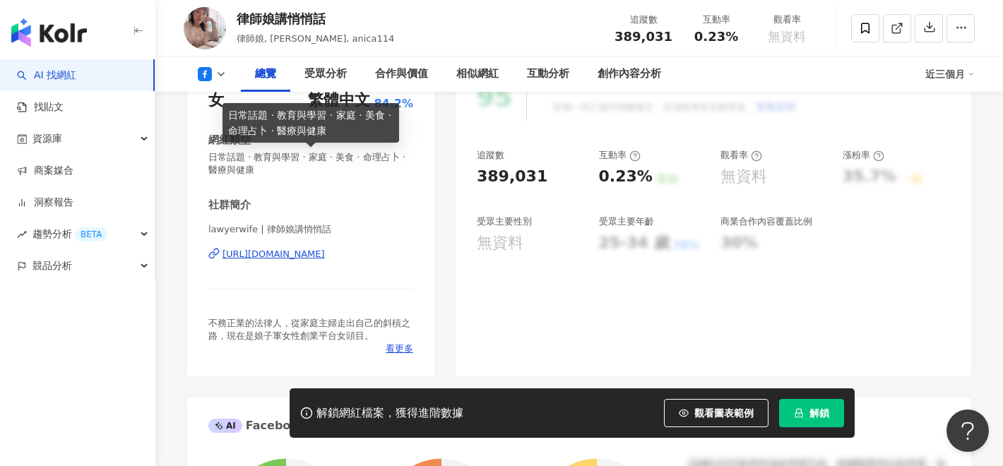
scroll to position [169, 0]
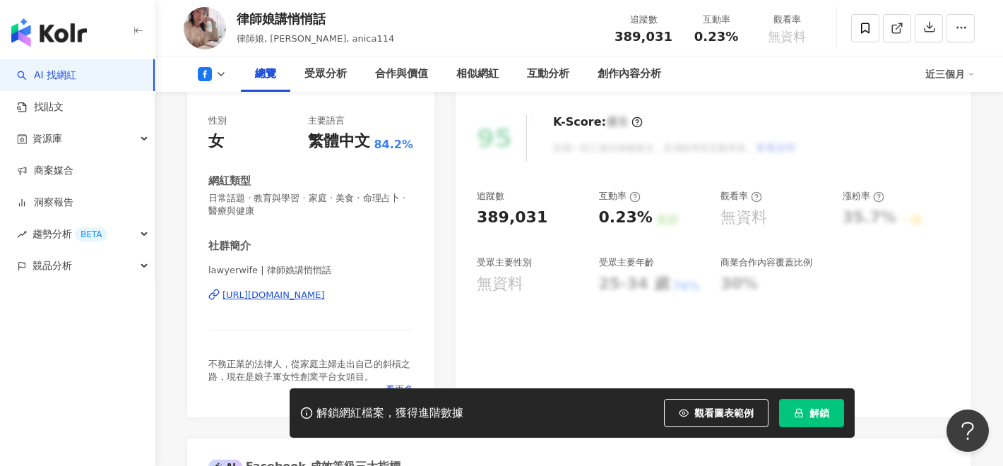
drag, startPoint x: 266, startPoint y: 271, endPoint x: 323, endPoint y: 270, distance: 57.2
click at [323, 270] on span "lawyerwife | 律師娘講悄悄話" at bounding box center [310, 270] width 205 height 13
click at [312, 270] on span "lawyerwife | 律師娘講悄悄話" at bounding box center [310, 270] width 205 height 13
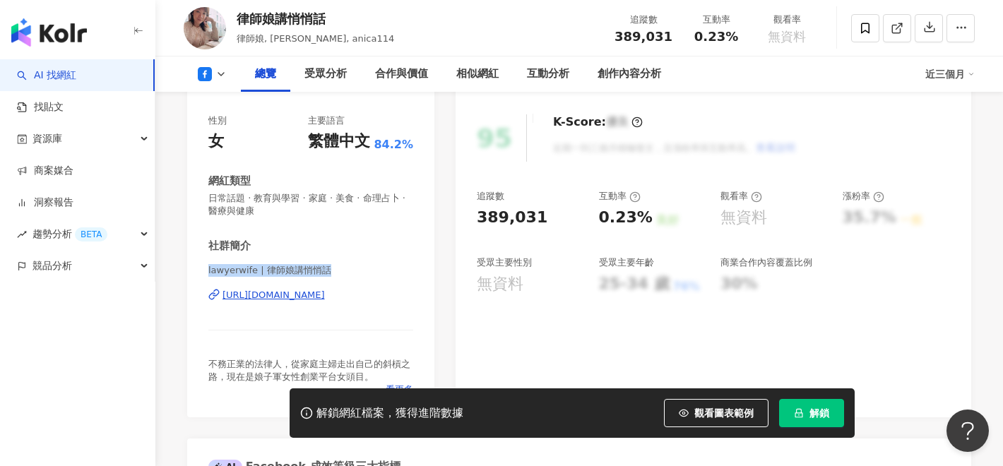
click at [312, 270] on span "lawyerwife | 律師娘講悄悄話" at bounding box center [310, 270] width 205 height 13
drag, startPoint x: 262, startPoint y: 273, endPoint x: 321, endPoint y: 273, distance: 58.6
click at [321, 273] on span "lawyerwife | 律師娘講悄悄話" at bounding box center [310, 270] width 205 height 13
copy span "律師娘講悄悄話"
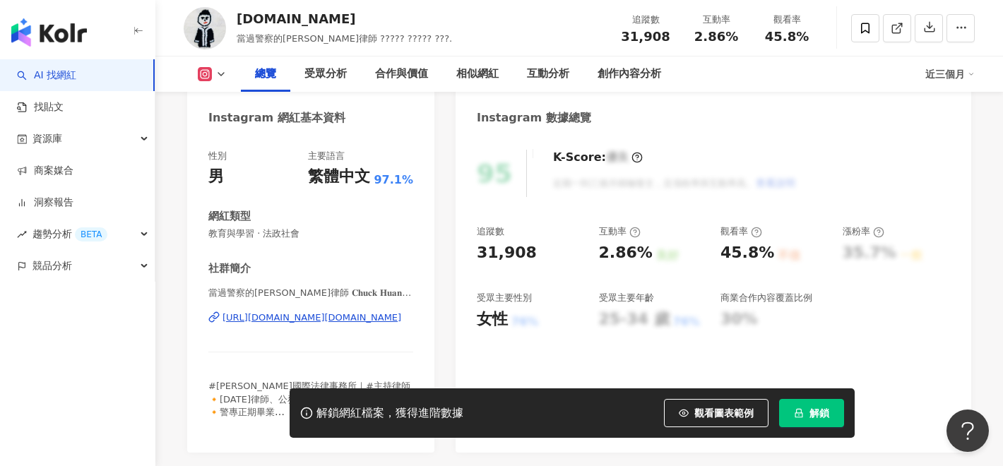
scroll to position [150, 0]
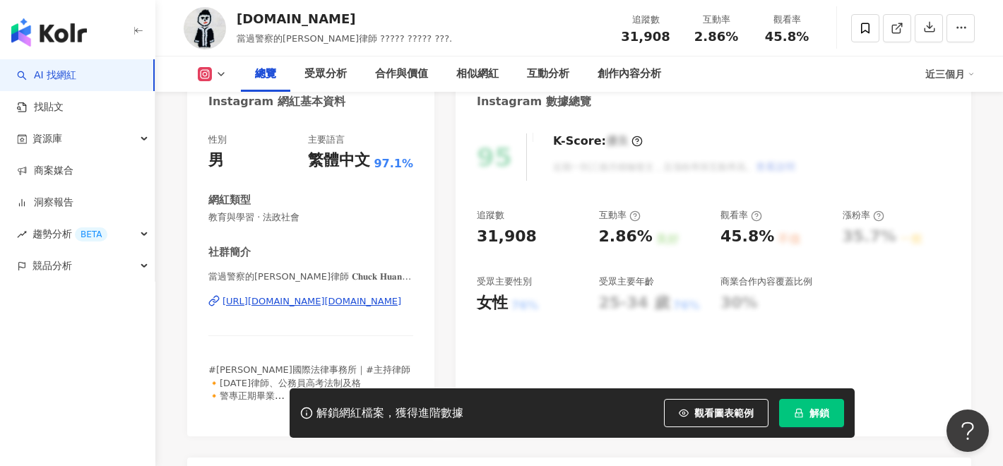
click at [367, 300] on div "https://www.instagram.com/chuckhuang.esq/" at bounding box center [312, 301] width 179 height 13
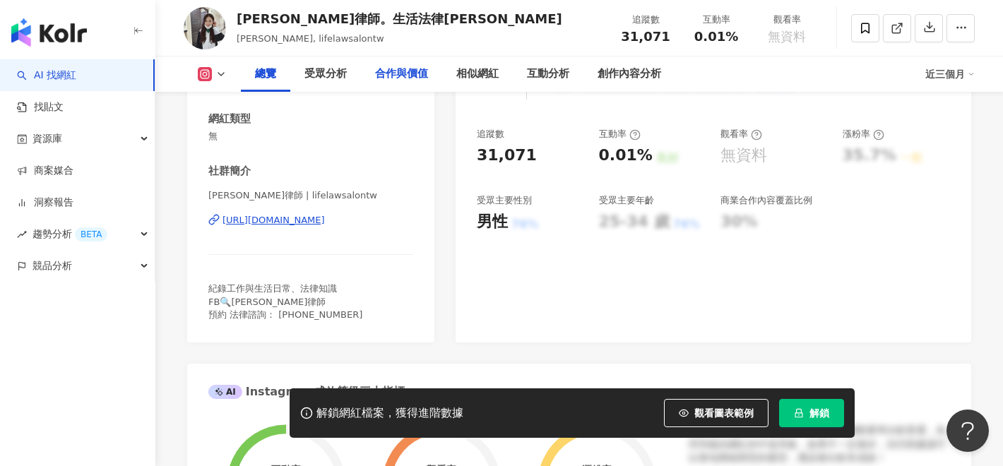
scroll to position [270, 0]
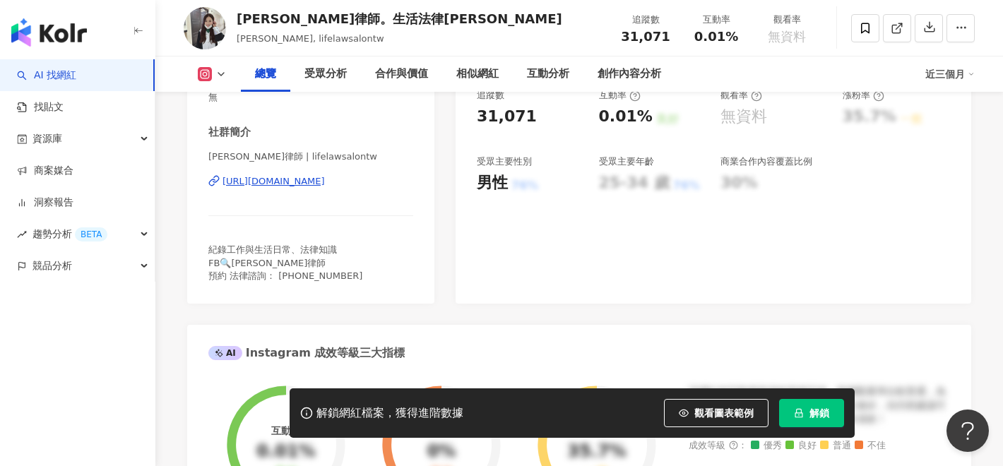
click at [325, 182] on div "[URL][DOMAIN_NAME]" at bounding box center [274, 181] width 102 height 13
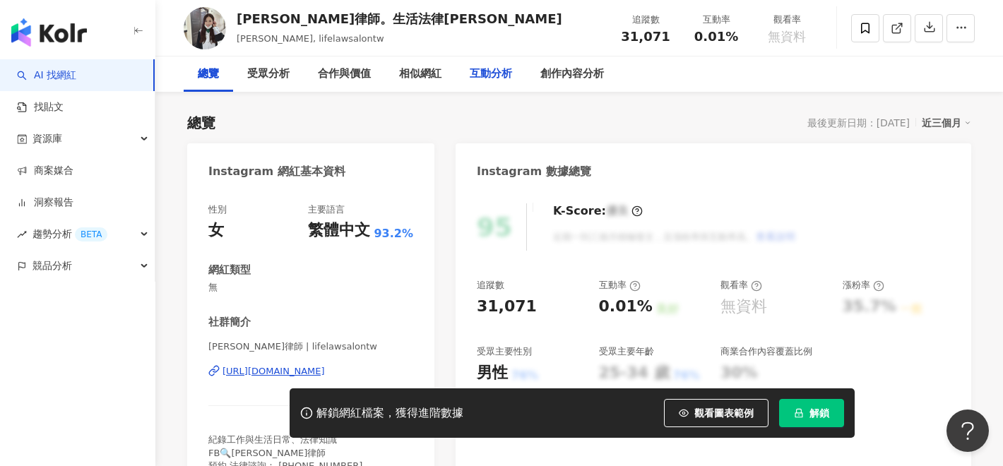
scroll to position [0, 0]
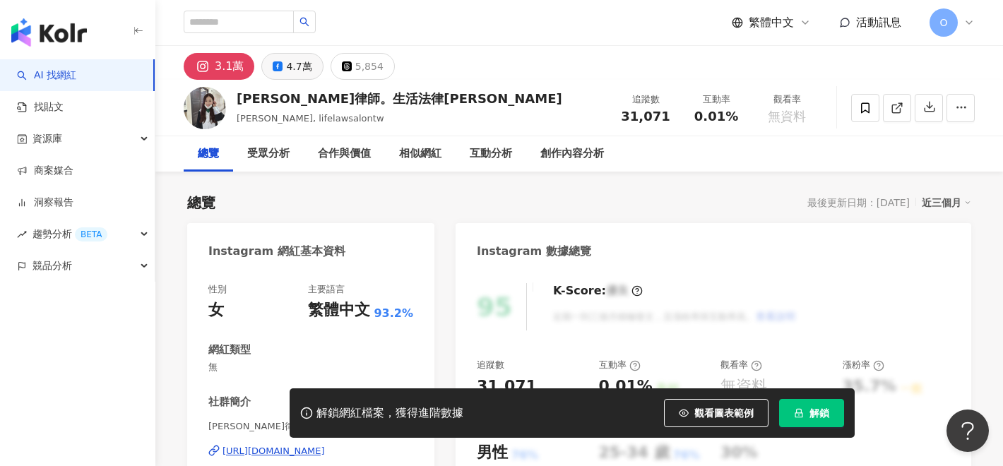
click at [301, 73] on div "4.7萬" at bounding box center [298, 67] width 25 height 20
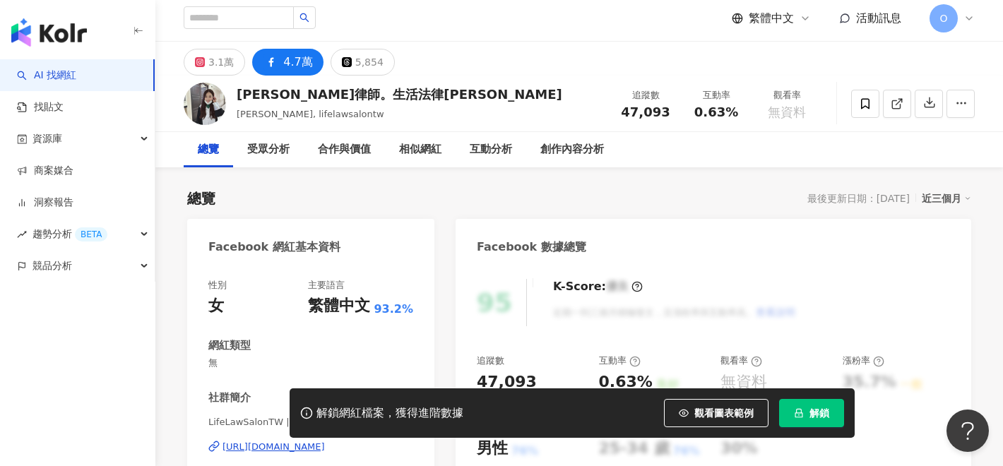
scroll to position [195, 0]
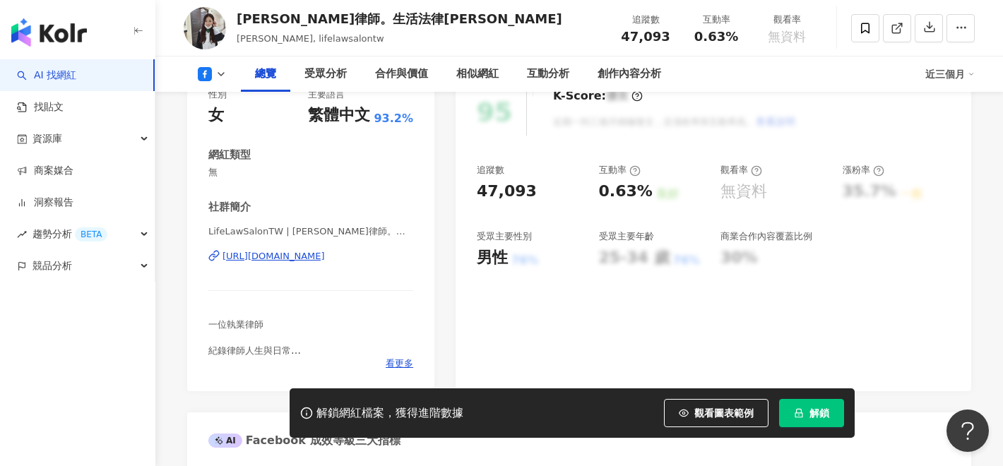
click at [331, 263] on div "LifeLawSalonTW | 黃靖芸律師。生活法律沙龍 | LifeLawSalonTW https://www.facebook.com/1383903…" at bounding box center [310, 266] width 205 height 83
click at [325, 254] on div "https://www.facebook.com/1383903238349426" at bounding box center [274, 256] width 102 height 13
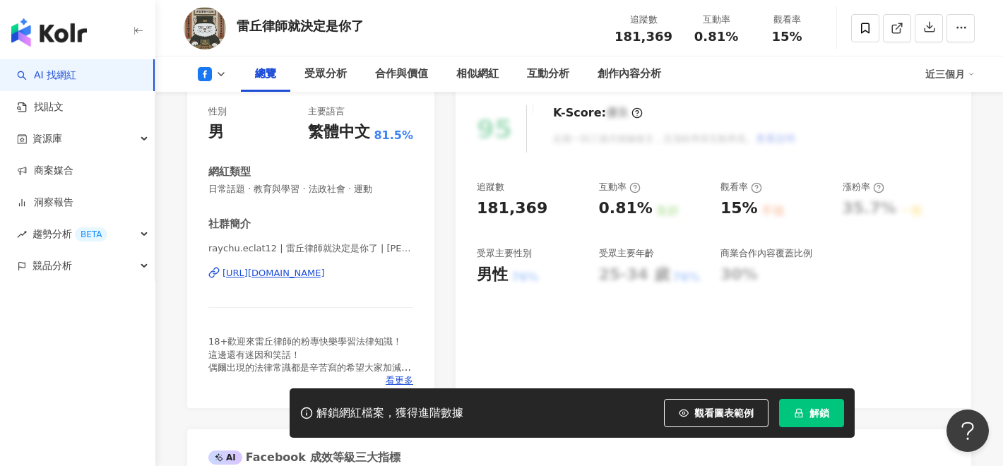
scroll to position [194, 0]
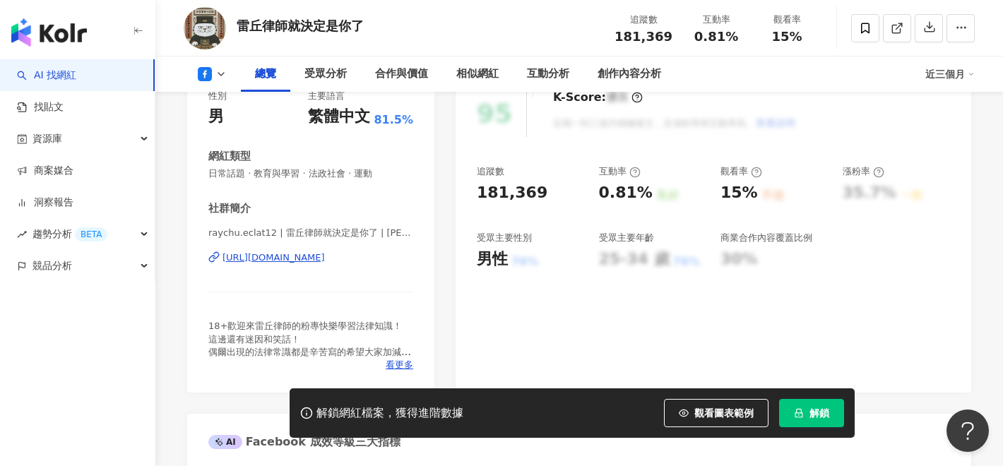
click at [325, 254] on div "https://www.facebook.com/307979116481335" at bounding box center [274, 257] width 102 height 13
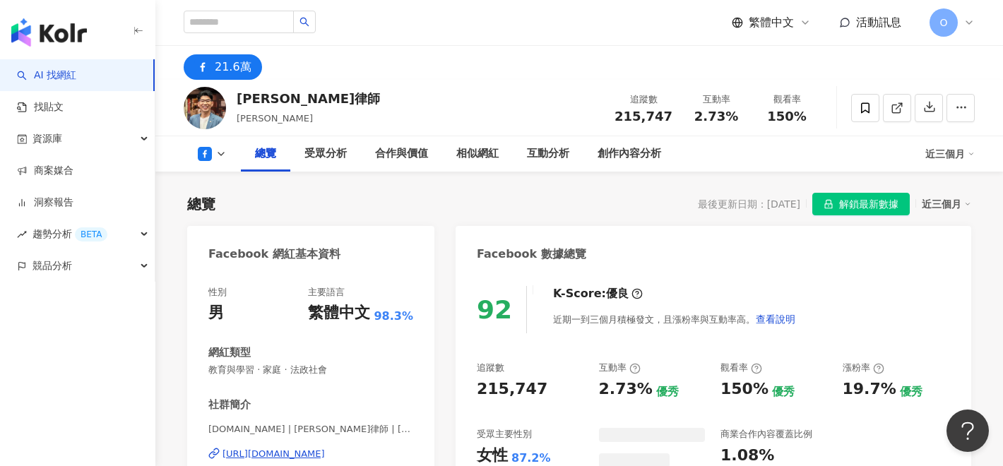
scroll to position [168, 0]
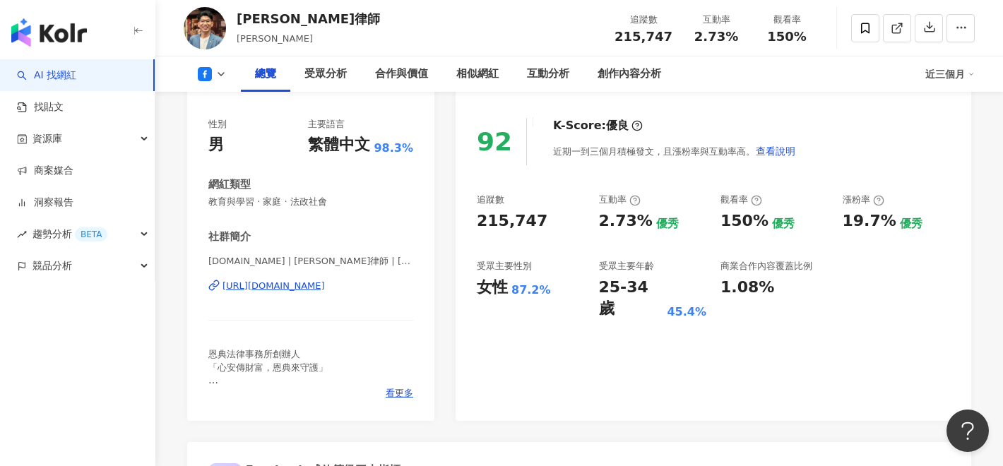
click at [325, 284] on div "[URL][DOMAIN_NAME]" at bounding box center [274, 286] width 102 height 13
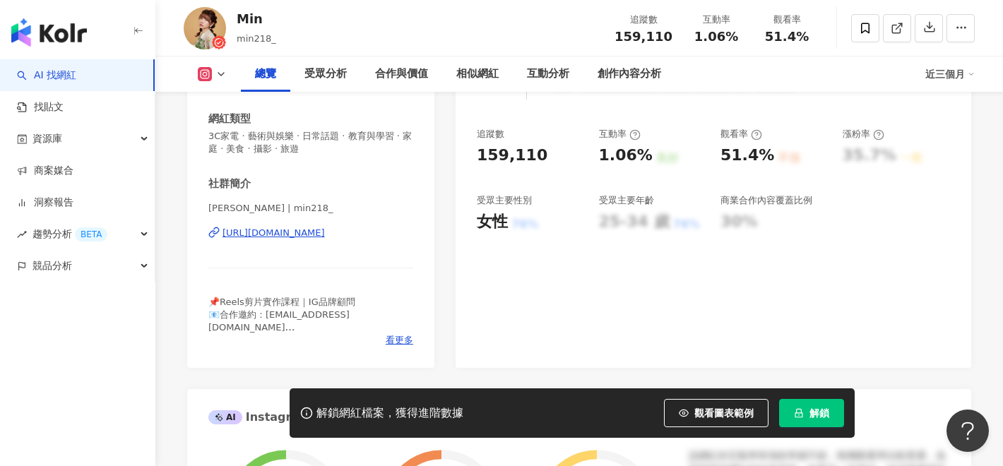
scroll to position [237, 0]
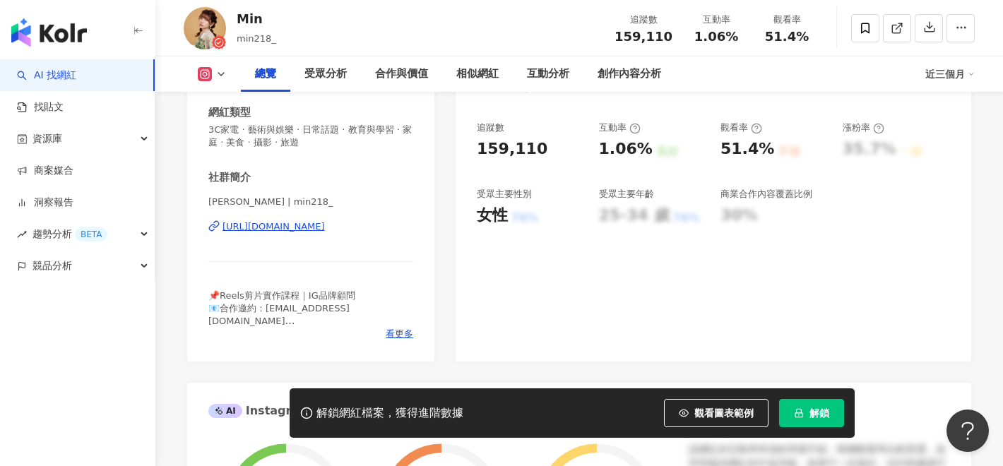
click at [325, 223] on div "[URL][DOMAIN_NAME]" at bounding box center [274, 226] width 102 height 13
